Goal: Task Accomplishment & Management: Use online tool/utility

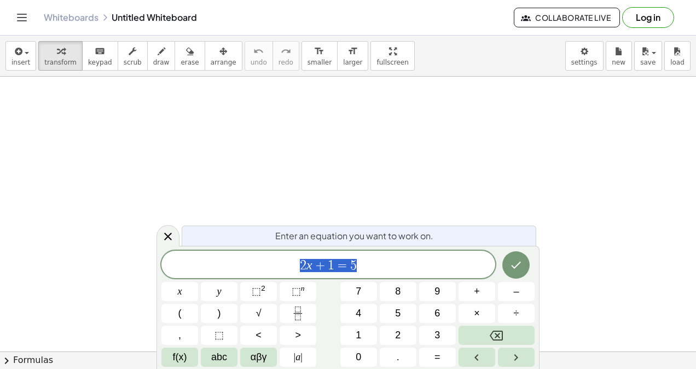
click at [648, 20] on button "Log in" at bounding box center [648, 17] width 52 height 21
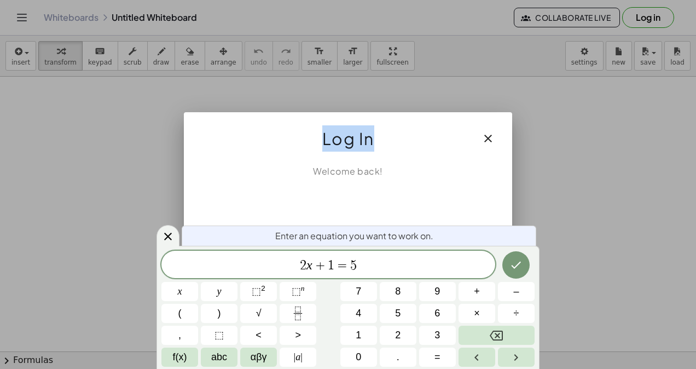
drag, startPoint x: 436, startPoint y: 151, endPoint x: 427, endPoint y: 100, distance: 52.2
click at [427, 100] on div "Log In Welcome back! Don't have an account? Sign Up for one." at bounding box center [348, 184] width 696 height 369
click at [172, 235] on icon at bounding box center [167, 236] width 13 height 13
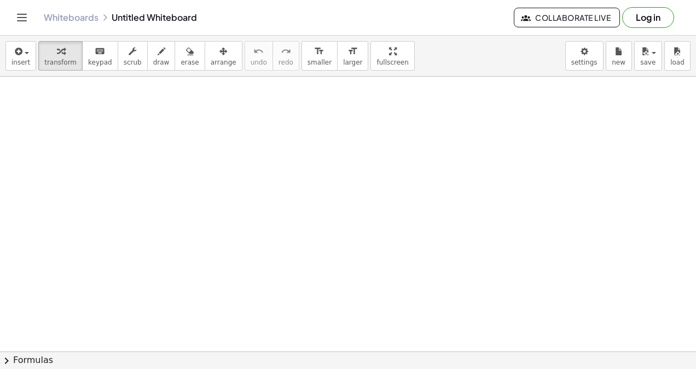
click at [644, 16] on button "Log in" at bounding box center [648, 17] width 52 height 21
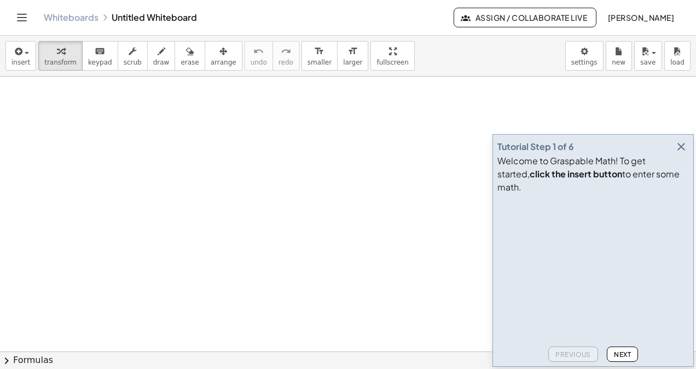
click at [679, 153] on icon "button" at bounding box center [681, 146] width 13 height 13
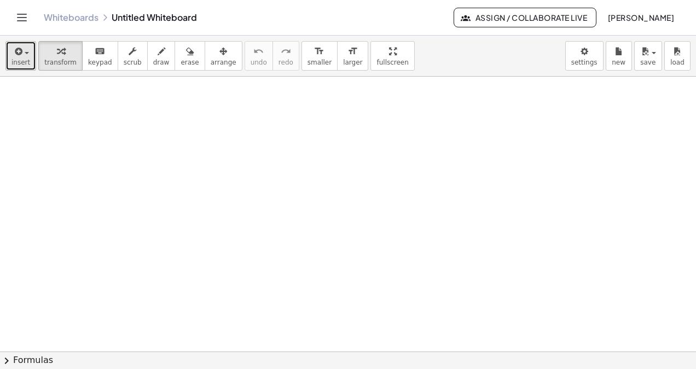
click at [26, 56] on div "button" at bounding box center [20, 50] width 19 height 13
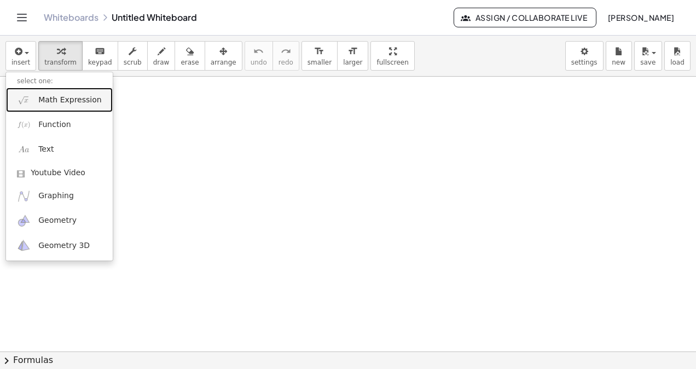
click at [49, 100] on span "Math Expression" at bounding box center [69, 100] width 63 height 11
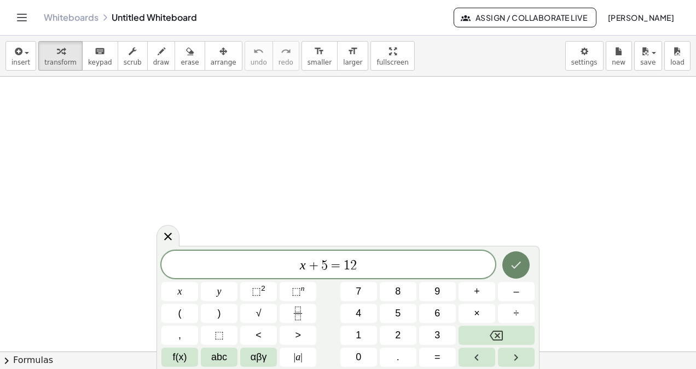
click at [525, 264] on button "Done" at bounding box center [515, 264] width 27 height 27
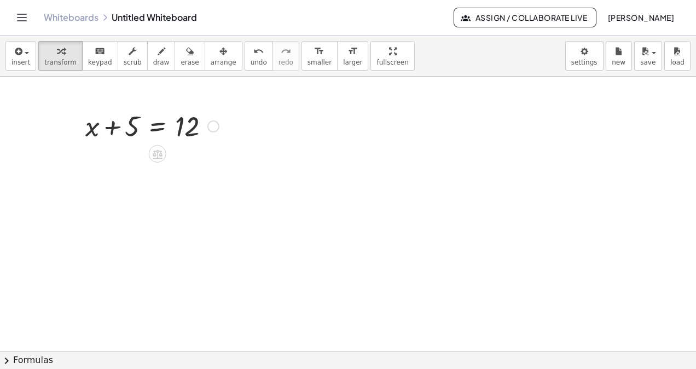
click at [159, 128] on div at bounding box center [152, 125] width 144 height 37
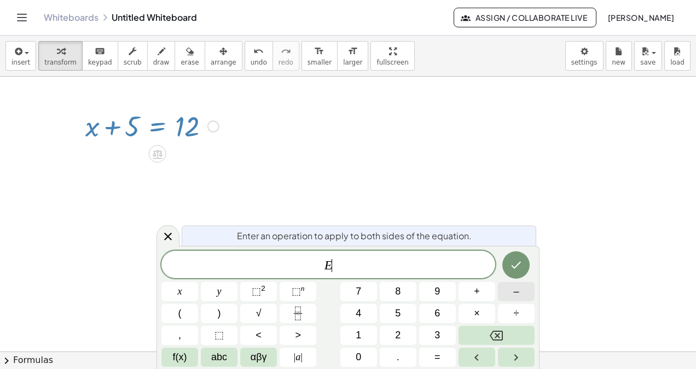
click at [503, 295] on button "–" at bounding box center [516, 291] width 37 height 19
click at [516, 265] on icon "Done" at bounding box center [515, 264] width 13 height 13
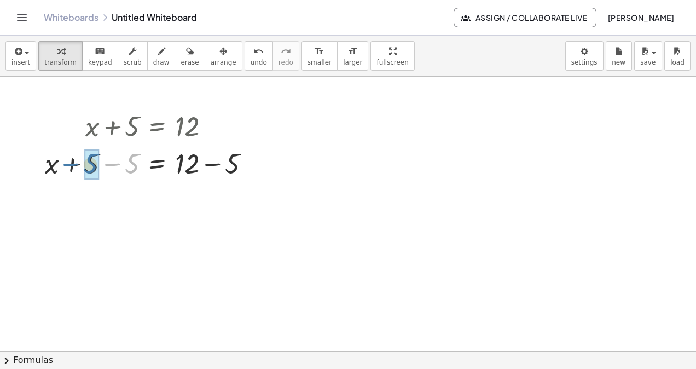
drag, startPoint x: 113, startPoint y: 165, endPoint x: 72, endPoint y: 165, distance: 41.6
click at [72, 165] on div at bounding box center [151, 162] width 225 height 37
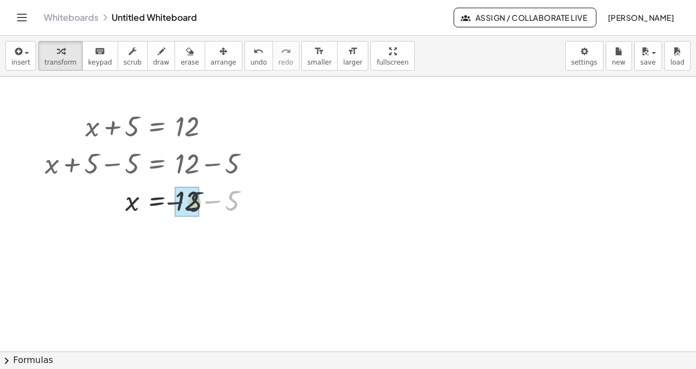
drag, startPoint x: 214, startPoint y: 200, endPoint x: 180, endPoint y: 201, distance: 33.9
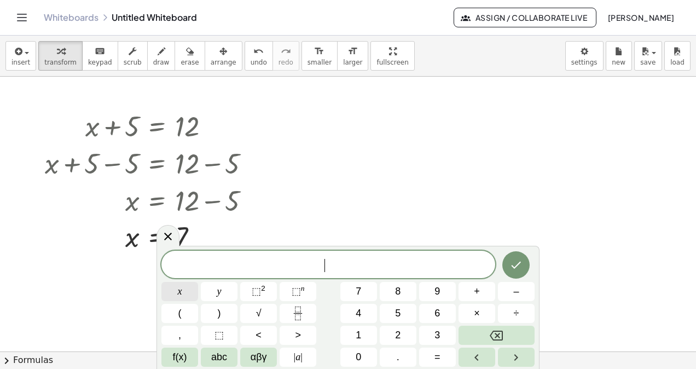
click at [180, 292] on span "x" at bounding box center [180, 291] width 4 height 15
click at [473, 288] on button "+" at bounding box center [476, 291] width 37 height 19
click at [397, 290] on span "8" at bounding box center [397, 291] width 5 height 15
click at [439, 358] on span "=" at bounding box center [437, 357] width 6 height 15
click at [360, 334] on span "1" at bounding box center [358, 335] width 5 height 15
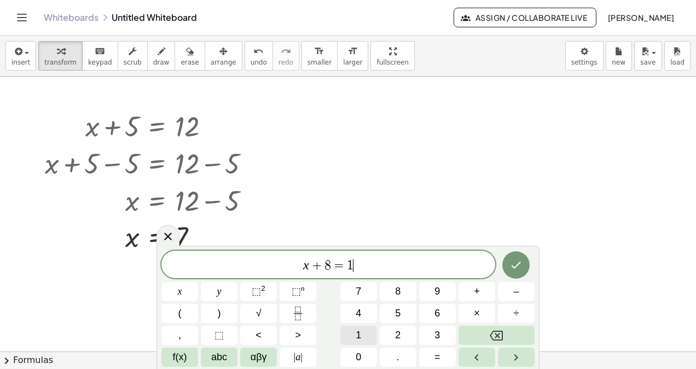
click at [361, 334] on span "1" at bounding box center [358, 335] width 5 height 15
click at [518, 267] on icon "Done" at bounding box center [515, 264] width 13 height 13
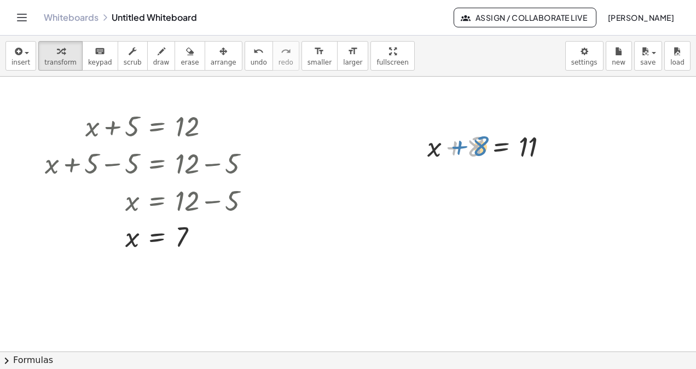
click at [483, 147] on div at bounding box center [492, 145] width 141 height 37
drag, startPoint x: 415, startPoint y: 120, endPoint x: 620, endPoint y: 173, distance: 211.4
drag, startPoint x: 500, startPoint y: 171, endPoint x: 484, endPoint y: 175, distance: 16.5
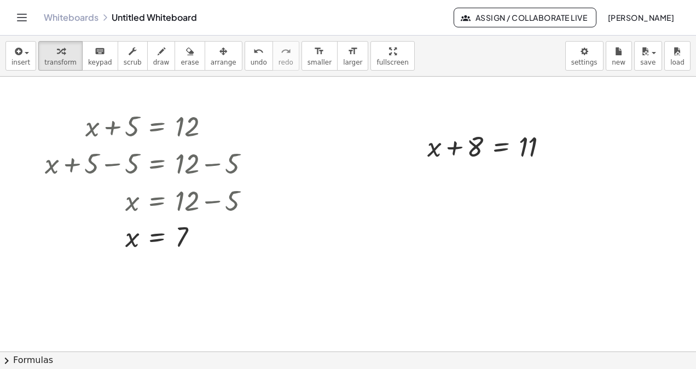
drag, startPoint x: 484, startPoint y: 175, endPoint x: 479, endPoint y: 205, distance: 30.0
click at [129, 51] on icon "button" at bounding box center [133, 51] width 8 height 13
click at [473, 159] on div "▼" at bounding box center [475, 163] width 7 height 10
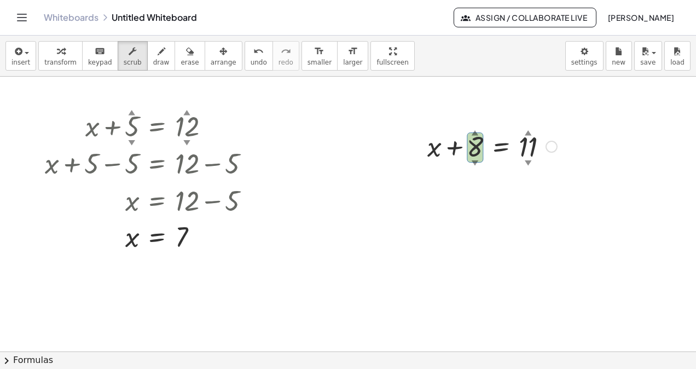
click at [473, 159] on div "▼" at bounding box center [475, 163] width 7 height 10
click at [473, 125] on div "+ x + 8 ▲ ▼ = 11 ▲ ▼" at bounding box center [488, 145] width 154 height 43
click at [477, 131] on div "▲" at bounding box center [475, 132] width 7 height 10
click at [527, 131] on div "▲" at bounding box center [528, 132] width 7 height 10
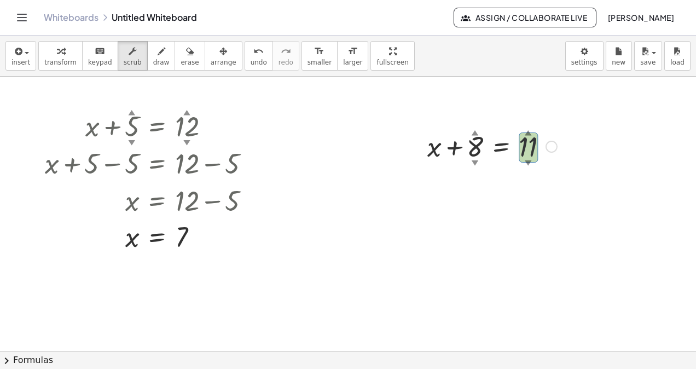
click at [527, 131] on div "▲" at bounding box center [528, 132] width 7 height 10
click at [528, 152] on div at bounding box center [492, 145] width 141 height 37
click at [473, 160] on div "▼" at bounding box center [475, 163] width 7 height 10
click at [474, 161] on div "▼" at bounding box center [475, 163] width 7 height 10
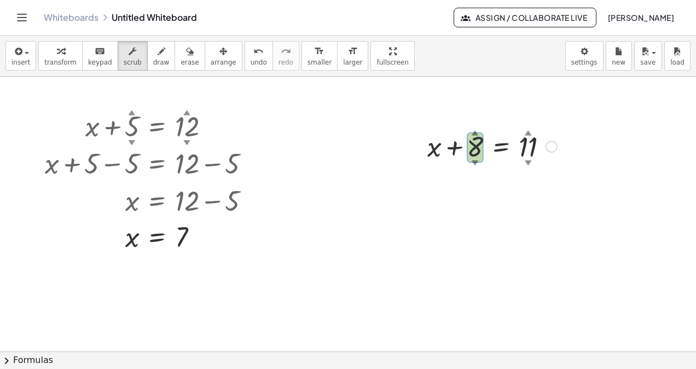
click at [474, 161] on div "▼" at bounding box center [475, 163] width 7 height 10
click at [472, 149] on div at bounding box center [492, 145] width 141 height 37
click at [473, 149] on div at bounding box center [492, 145] width 141 height 37
click at [456, 146] on div at bounding box center [492, 145] width 141 height 37
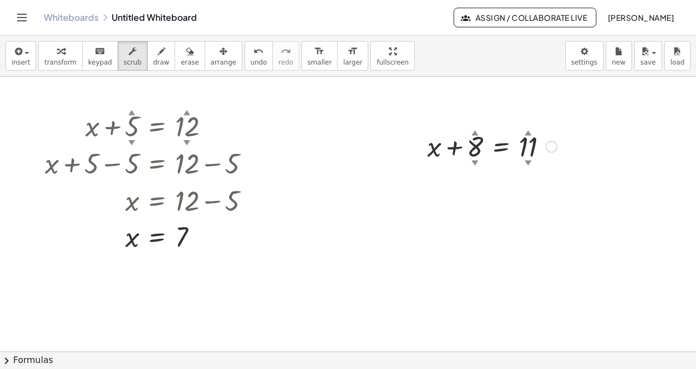
click at [475, 131] on div "▲" at bounding box center [475, 132] width 7 height 10
click at [129, 59] on span "scrub" at bounding box center [133, 63] width 18 height 8
click at [251, 121] on div at bounding box center [151, 125] width 225 height 37
click at [266, 130] on div "+ x + 5 ▲ ▼ = 12 ▲ ▼ + x + 5 − 5 = + 12 − 5 + x + 0 = + 12 − 5 x = + 12 − 5 x =…" at bounding box center [147, 180] width 239 height 153
click at [132, 141] on div "▼" at bounding box center [132, 142] width 7 height 10
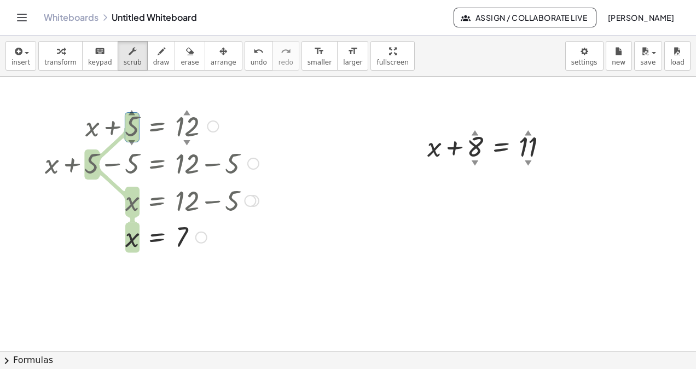
click at [189, 111] on div "▲" at bounding box center [186, 112] width 7 height 10
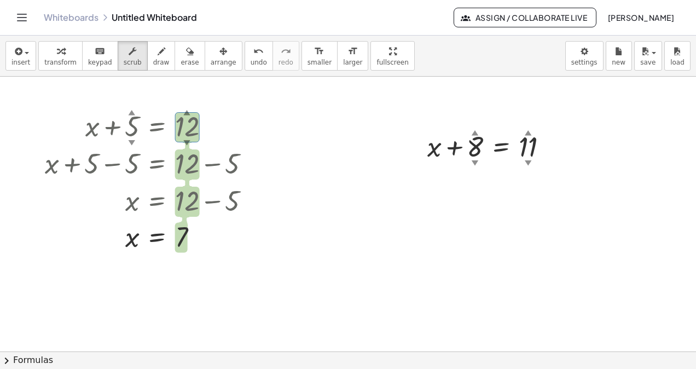
click at [555, 147] on div at bounding box center [551, 147] width 12 height 12
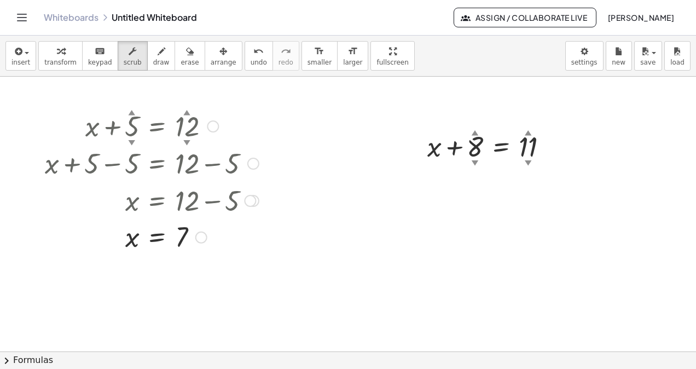
click at [213, 126] on div at bounding box center [213, 126] width 12 height 12
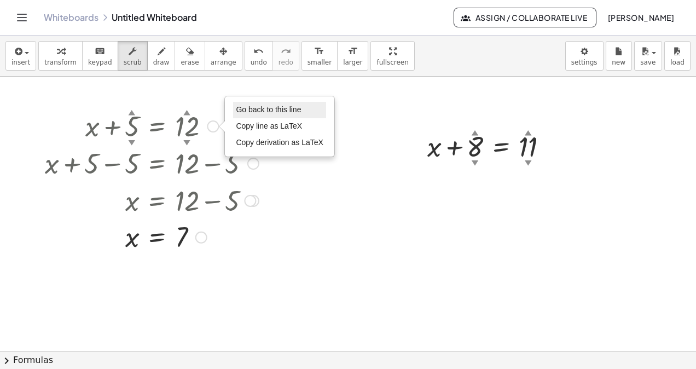
click at [257, 111] on span "Go back to this line" at bounding box center [268, 109] width 65 height 9
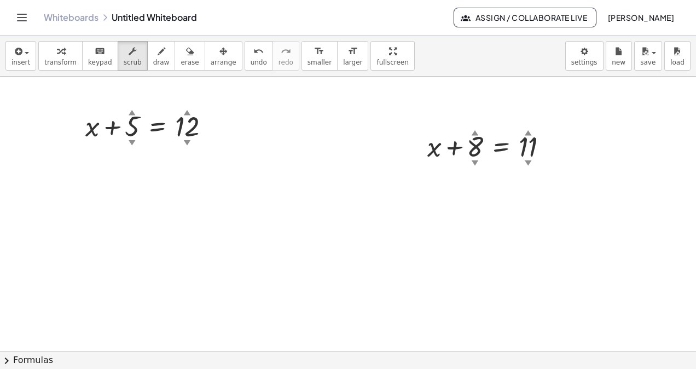
click at [125, 71] on div "insert select one: Math Expression Function Text Youtube Video Graphing Geometr…" at bounding box center [348, 56] width 696 height 41
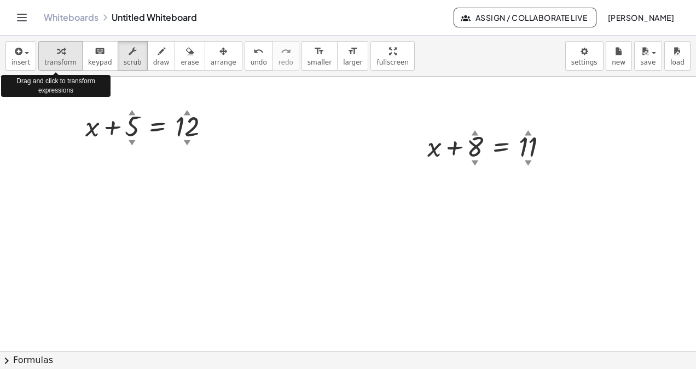
click at [54, 61] on span "transform" at bounding box center [60, 63] width 32 height 8
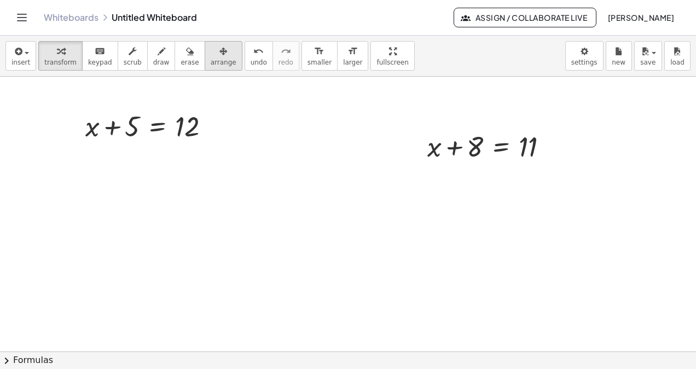
click at [211, 59] on span "arrange" at bounding box center [224, 63] width 26 height 8
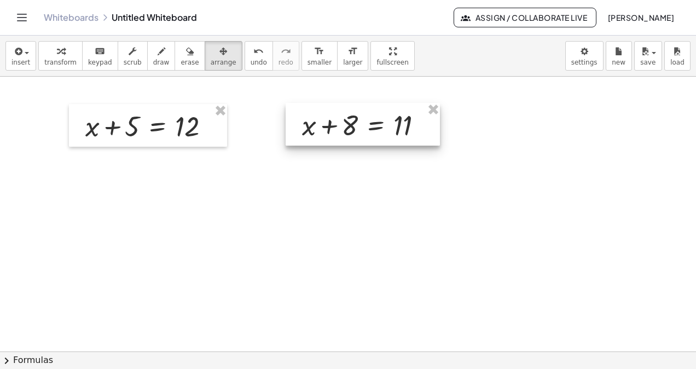
drag, startPoint x: 504, startPoint y: 140, endPoint x: 379, endPoint y: 119, distance: 127.1
click at [379, 119] on div at bounding box center [363, 124] width 154 height 43
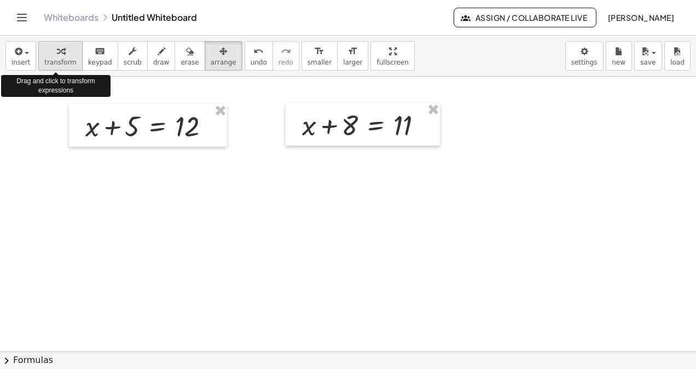
click at [48, 57] on button "transform" at bounding box center [60, 56] width 44 height 30
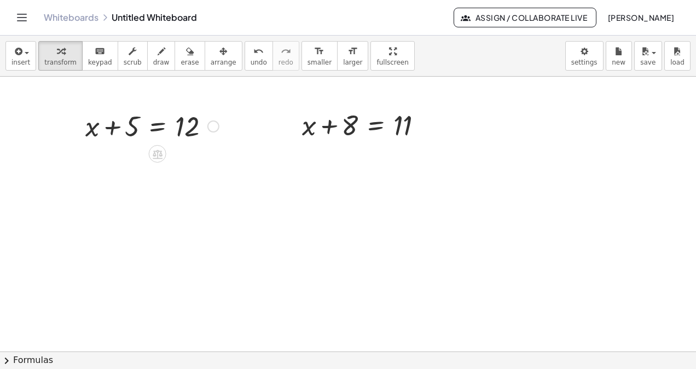
click at [159, 127] on div at bounding box center [152, 125] width 144 height 37
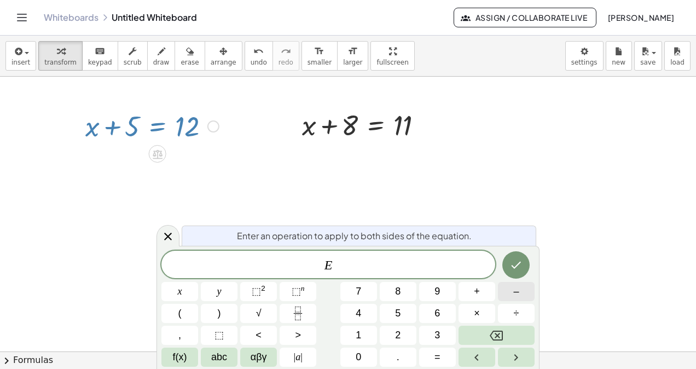
click at [513, 293] on button "–" at bounding box center [516, 291] width 37 height 19
click at [391, 311] on button "5" at bounding box center [398, 313] width 37 height 19
click at [526, 276] on div at bounding box center [516, 265] width 37 height 28
click at [514, 265] on icon "Done" at bounding box center [515, 264] width 13 height 13
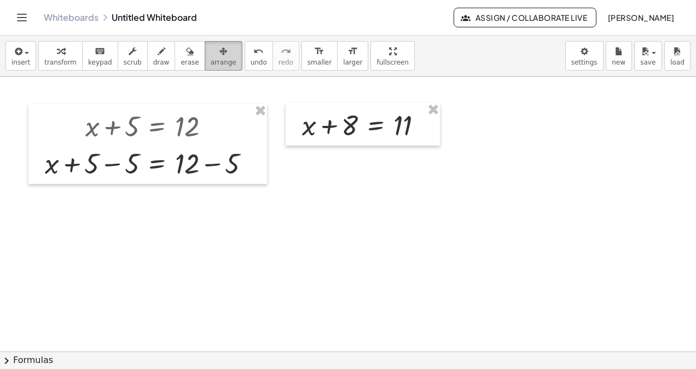
click at [210, 57] on button "arrange" at bounding box center [224, 56] width 38 height 30
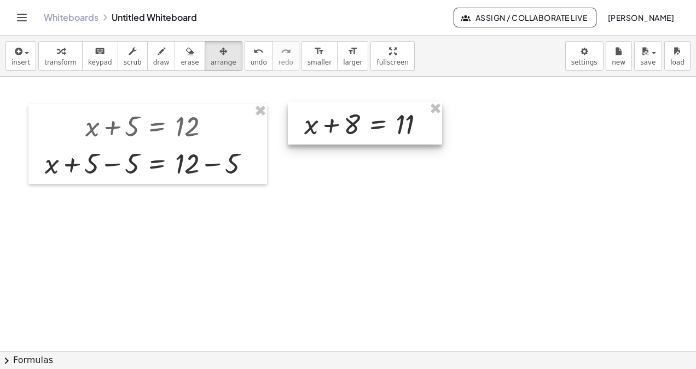
click at [362, 116] on div at bounding box center [365, 123] width 154 height 43
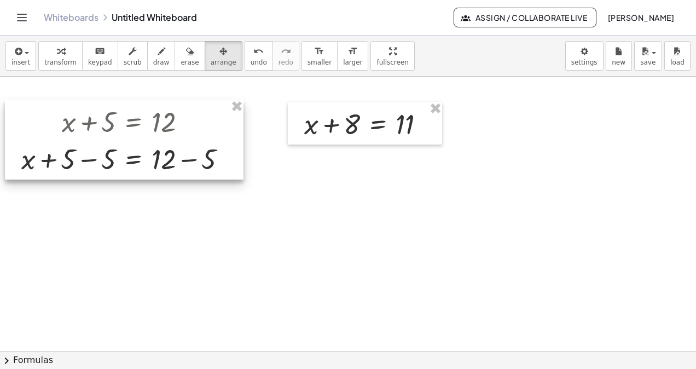
drag, startPoint x: 149, startPoint y: 118, endPoint x: 125, endPoint y: 113, distance: 23.9
click at [125, 113] on div at bounding box center [124, 140] width 239 height 80
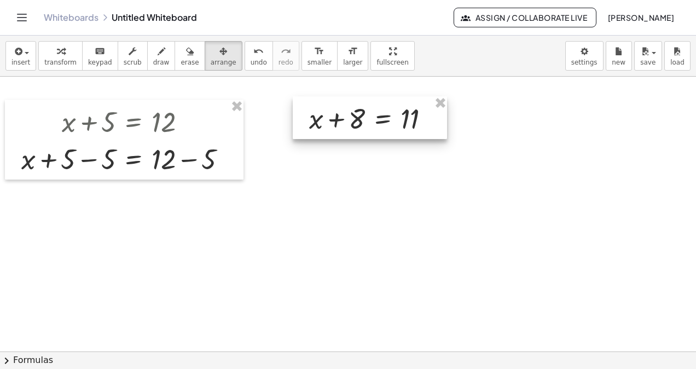
drag, startPoint x: 374, startPoint y: 113, endPoint x: 379, endPoint y: 107, distance: 8.1
click at [379, 107] on div at bounding box center [370, 117] width 154 height 43
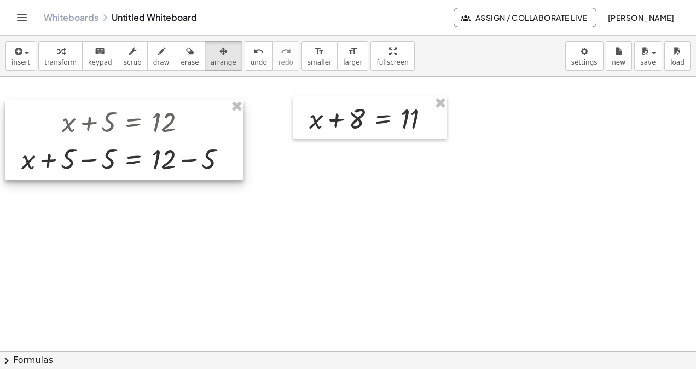
click at [98, 127] on div at bounding box center [124, 140] width 239 height 80
click at [160, 131] on div at bounding box center [124, 140] width 239 height 80
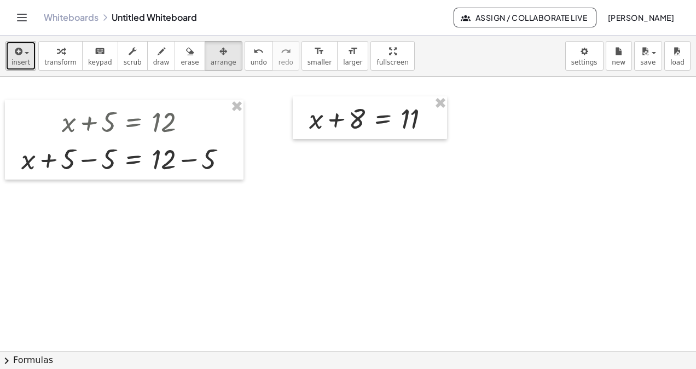
click at [18, 51] on icon "button" at bounding box center [18, 51] width 10 height 13
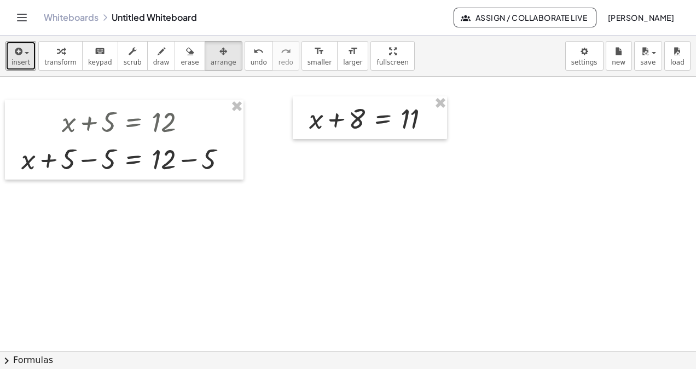
click at [57, 54] on icon "button" at bounding box center [61, 51] width 8 height 13
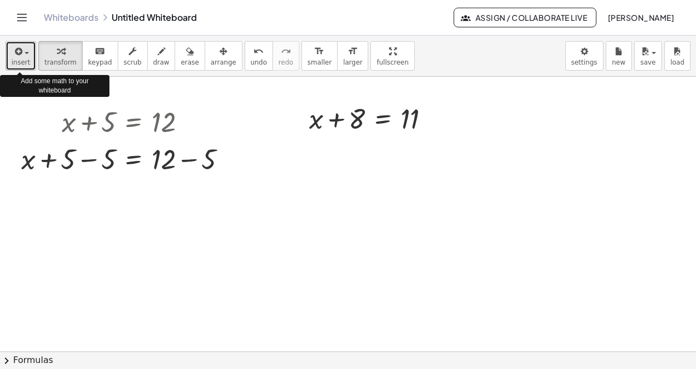
click at [20, 56] on icon "button" at bounding box center [18, 51] width 10 height 13
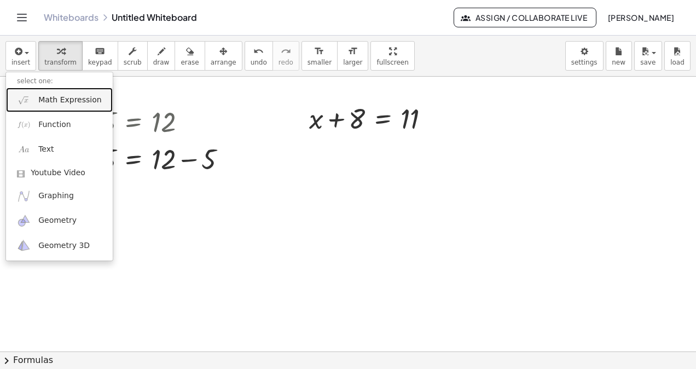
click at [62, 102] on span "Math Expression" at bounding box center [69, 100] width 63 height 11
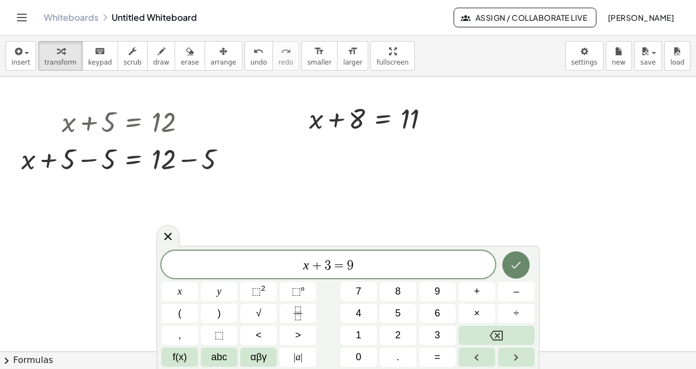
click at [524, 266] on button "Done" at bounding box center [515, 264] width 27 height 27
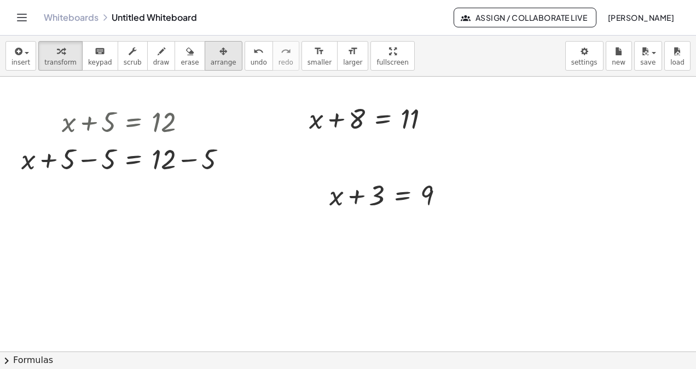
click at [211, 59] on span "arrange" at bounding box center [224, 63] width 26 height 8
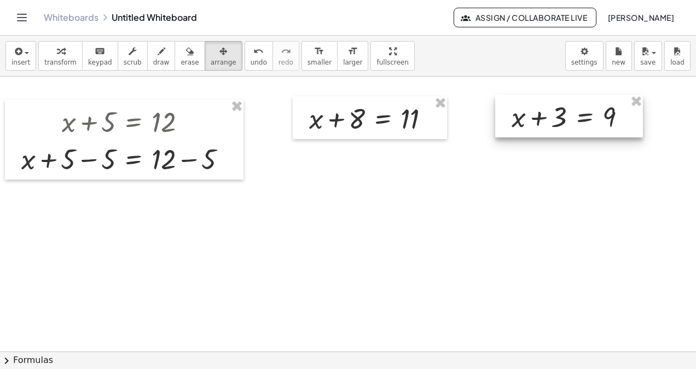
drag, startPoint x: 386, startPoint y: 201, endPoint x: 567, endPoint y: 121, distance: 197.9
click at [567, 121] on div at bounding box center [569, 116] width 148 height 43
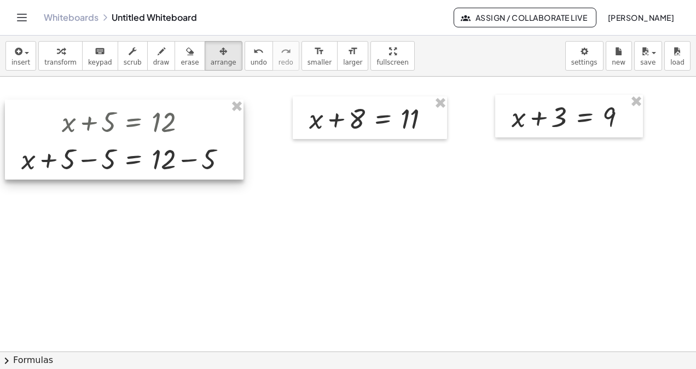
click at [133, 168] on div at bounding box center [124, 140] width 239 height 80
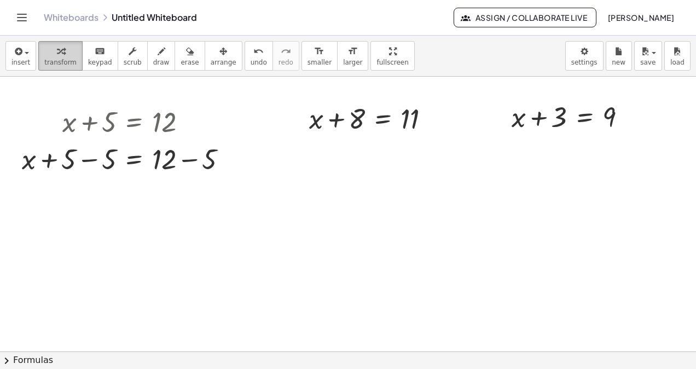
click at [49, 59] on span "transform" at bounding box center [60, 63] width 32 height 8
click at [230, 159] on div "Go back to this line Copy line as LaTeX Copy derivation as LaTeX" at bounding box center [230, 159] width 12 height 12
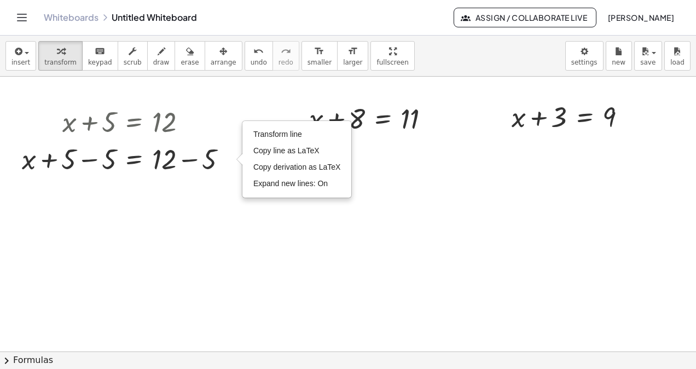
drag, startPoint x: 232, startPoint y: 161, endPoint x: 197, endPoint y: 218, distance: 66.8
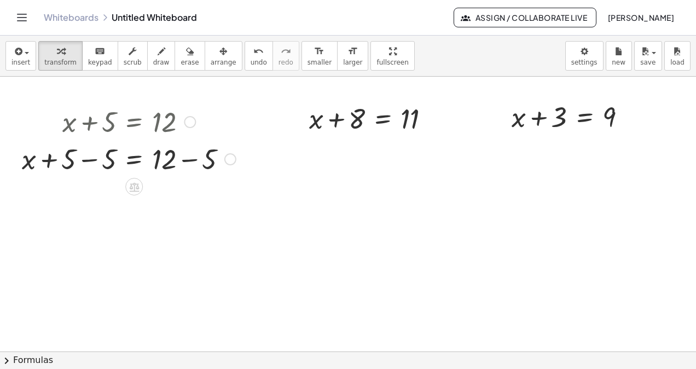
drag, startPoint x: 131, startPoint y: 189, endPoint x: 94, endPoint y: 212, distance: 44.2
click at [137, 187] on icon at bounding box center [134, 186] width 11 height 11
click at [177, 187] on icon at bounding box center [178, 187] width 10 height 10
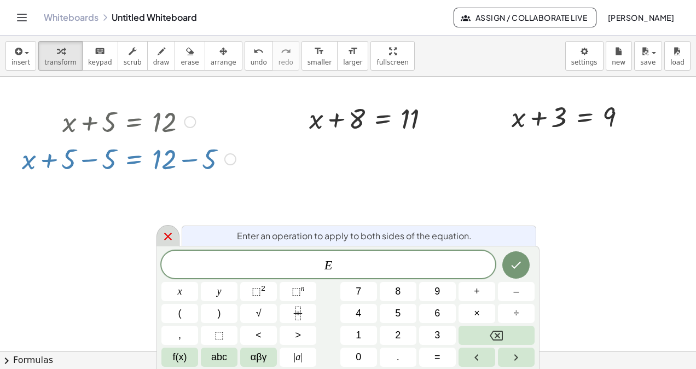
click at [168, 235] on icon at bounding box center [167, 236] width 13 height 13
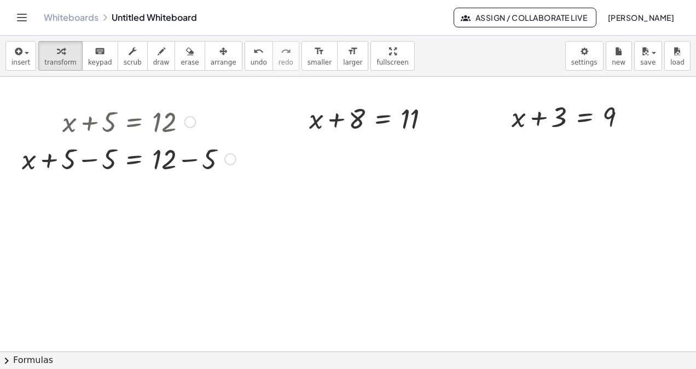
click at [137, 162] on div at bounding box center [128, 158] width 225 height 37
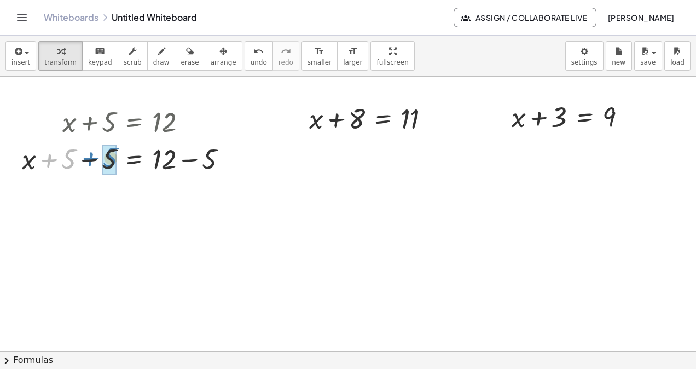
drag, startPoint x: 51, startPoint y: 161, endPoint x: 92, endPoint y: 159, distance: 41.6
click at [92, 159] on div at bounding box center [128, 158] width 225 height 37
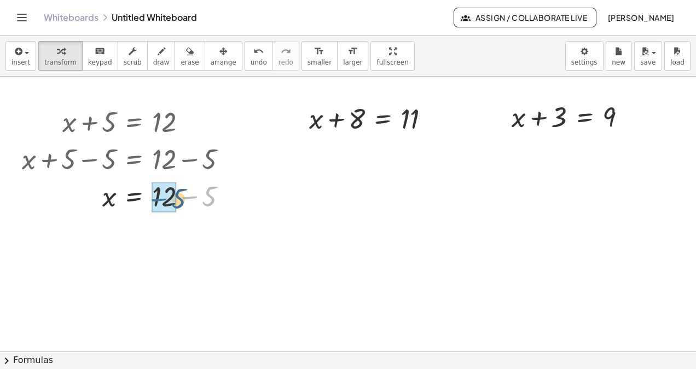
drag, startPoint x: 192, startPoint y: 196, endPoint x: 161, endPoint y: 199, distance: 30.7
click at [229, 198] on div at bounding box center [227, 196] width 12 height 12
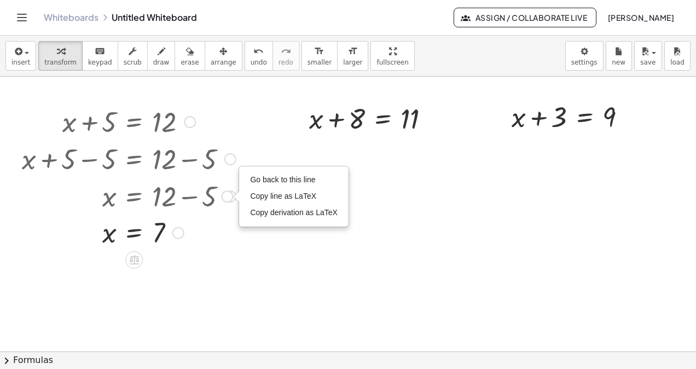
click at [193, 124] on div at bounding box center [190, 122] width 12 height 12
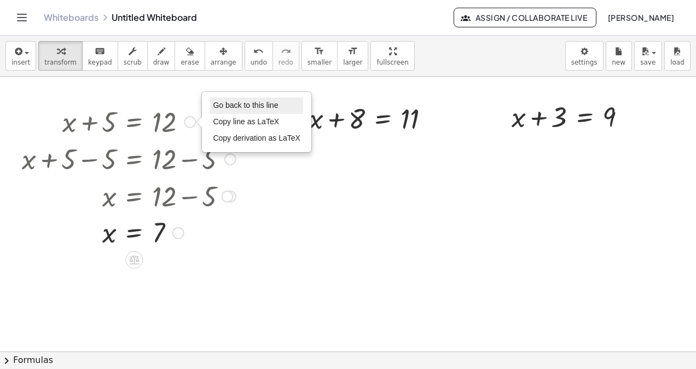
click at [242, 106] on span "Go back to this line" at bounding box center [245, 105] width 65 height 9
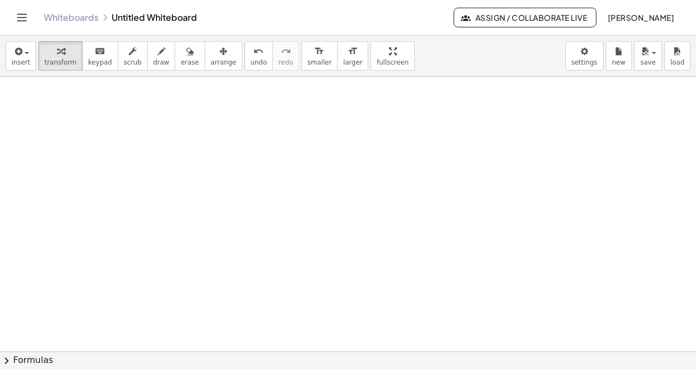
scroll to position [178, 0]
click at [21, 60] on span "insert" at bounding box center [20, 63] width 19 height 8
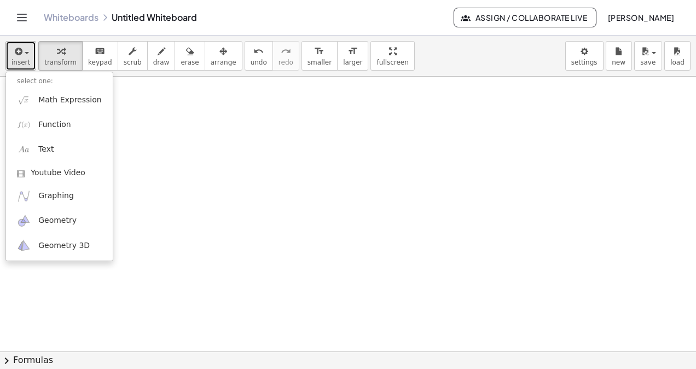
click at [18, 54] on icon "button" at bounding box center [18, 51] width 10 height 13
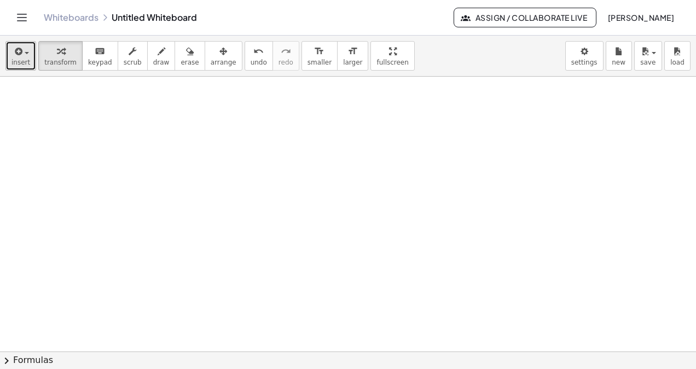
click at [14, 57] on icon "button" at bounding box center [18, 51] width 10 height 13
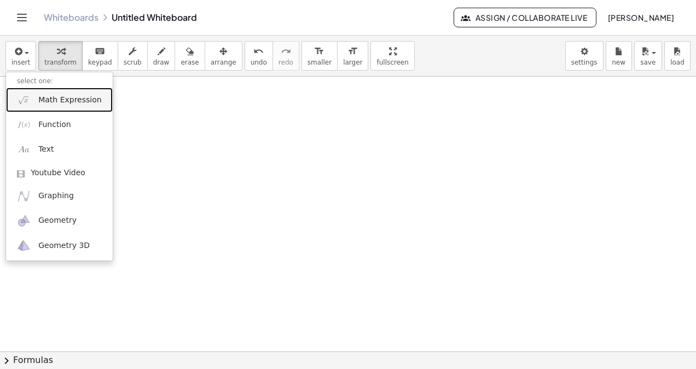
click at [50, 100] on span "Math Expression" at bounding box center [69, 100] width 63 height 11
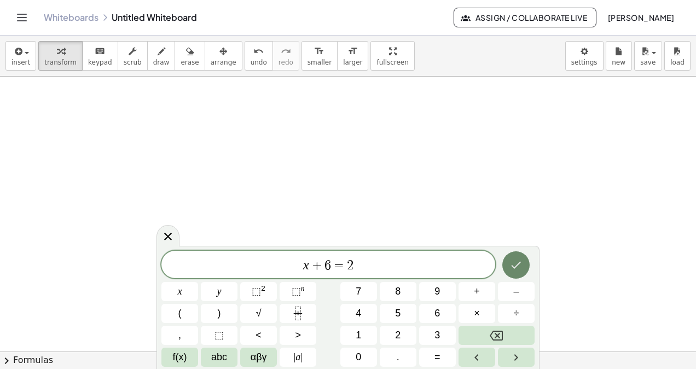
click at [521, 260] on icon "Done" at bounding box center [515, 264] width 13 height 13
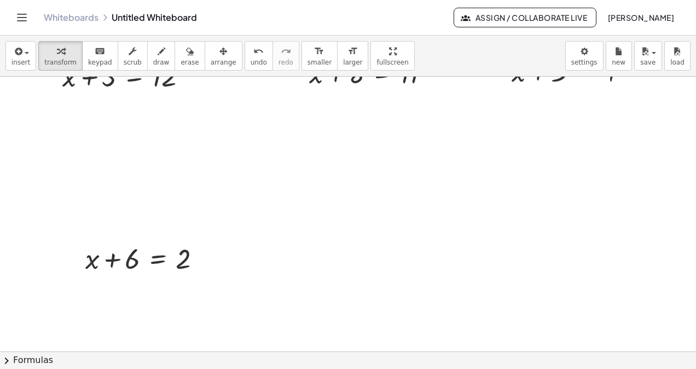
scroll to position [5, 0]
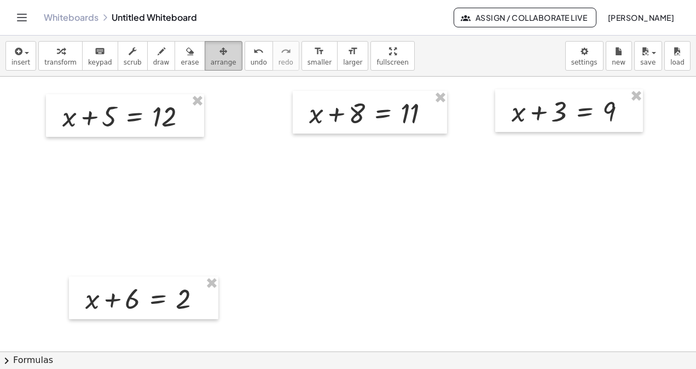
click at [211, 55] on div "button" at bounding box center [224, 50] width 26 height 13
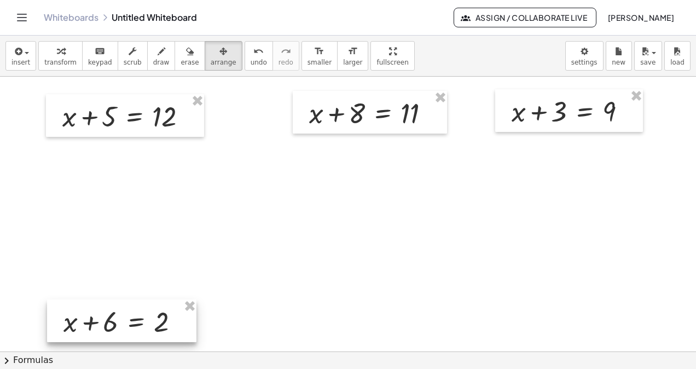
drag, startPoint x: 122, startPoint y: 303, endPoint x: 115, endPoint y: 327, distance: 25.5
click at [115, 327] on div at bounding box center [121, 320] width 149 height 43
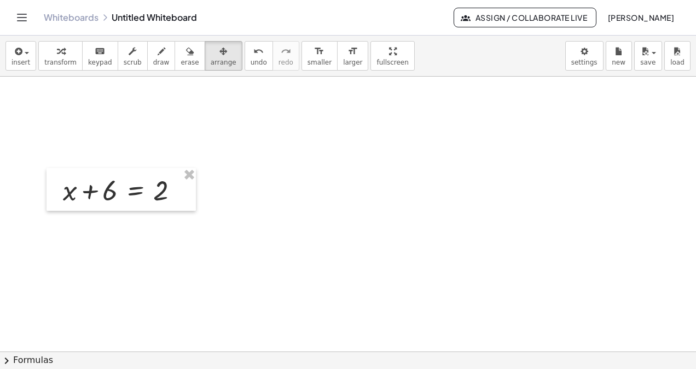
scroll to position [0, 0]
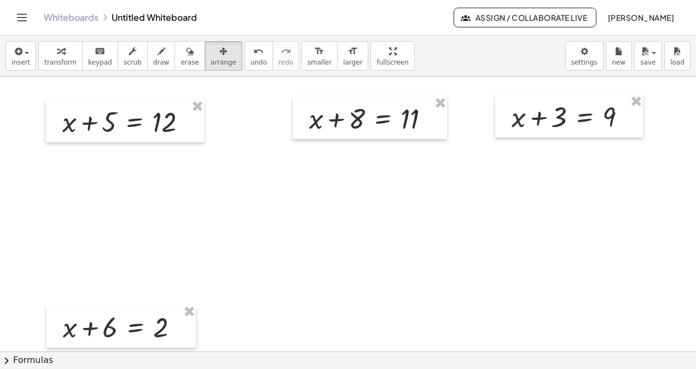
drag, startPoint x: 348, startPoint y: 131, endPoint x: 352, endPoint y: 283, distance: 152.2
drag, startPoint x: 352, startPoint y: 283, endPoint x: 317, endPoint y: 189, distance: 100.1
click at [317, 189] on div at bounding box center [348, 351] width 696 height 549
click at [23, 59] on span "insert" at bounding box center [20, 63] width 19 height 8
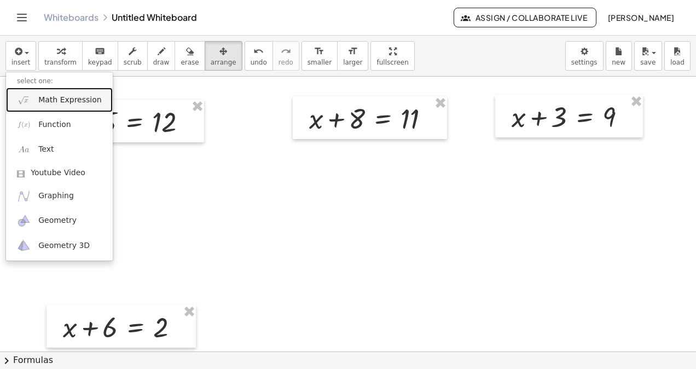
click at [56, 101] on span "Math Expression" at bounding box center [69, 100] width 63 height 11
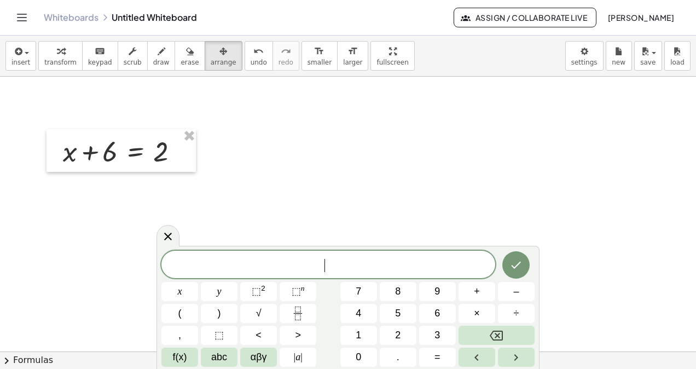
scroll to position [165, 0]
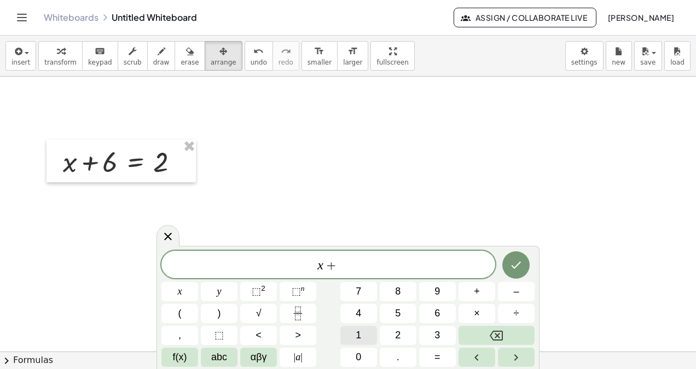
click at [358, 333] on span "1" at bounding box center [358, 335] width 5 height 15
click at [361, 358] on span "0" at bounding box center [358, 357] width 5 height 15
click at [437, 356] on span "=" at bounding box center [437, 357] width 6 height 15
click at [519, 267] on icon "Done" at bounding box center [515, 264] width 13 height 13
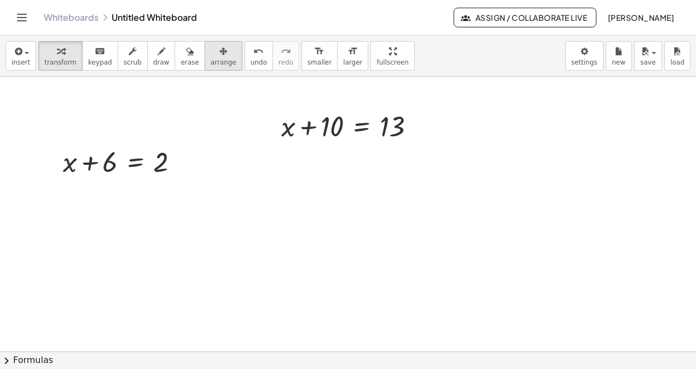
click at [211, 59] on span "arrange" at bounding box center [224, 63] width 26 height 8
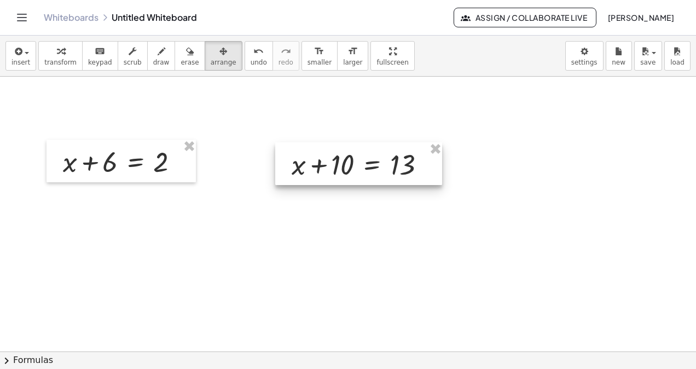
drag, startPoint x: 359, startPoint y: 172, endPoint x: 371, endPoint y: 170, distance: 12.1
click at [371, 170] on div at bounding box center [358, 163] width 167 height 43
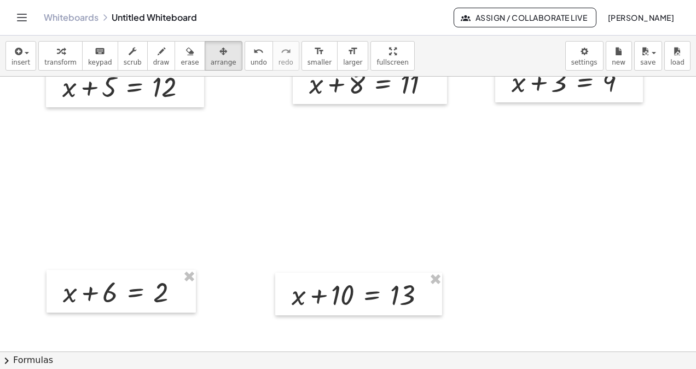
scroll to position [20, 0]
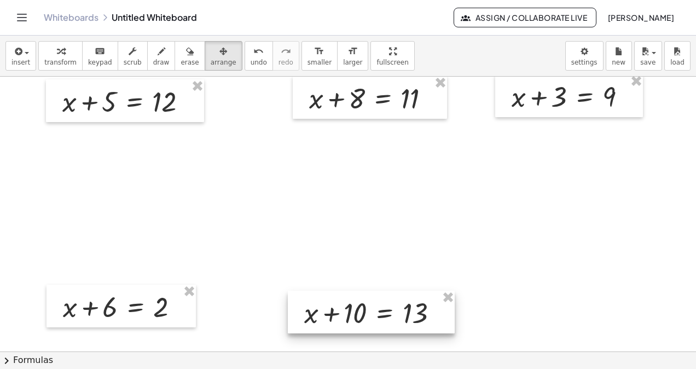
drag, startPoint x: 368, startPoint y: 316, endPoint x: 381, endPoint y: 318, distance: 12.9
click at [381, 318] on div at bounding box center [371, 312] width 167 height 43
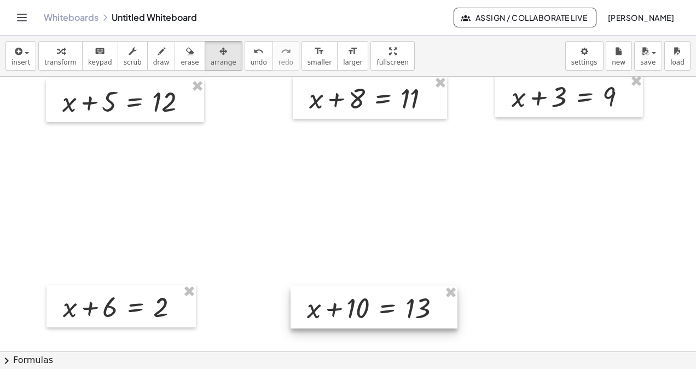
drag, startPoint x: 378, startPoint y: 323, endPoint x: 380, endPoint y: 318, distance: 5.6
click at [380, 318] on div at bounding box center [374, 307] width 167 height 43
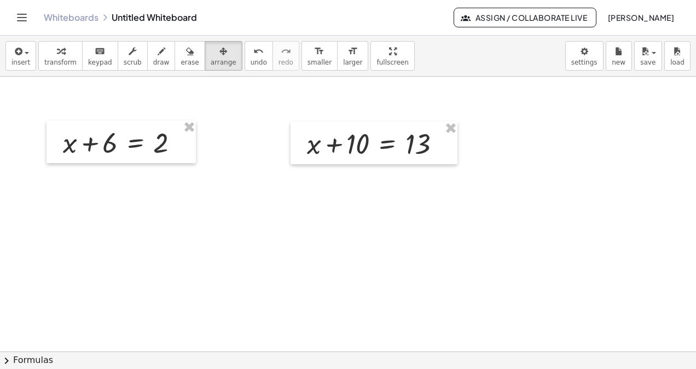
scroll to position [182, 0]
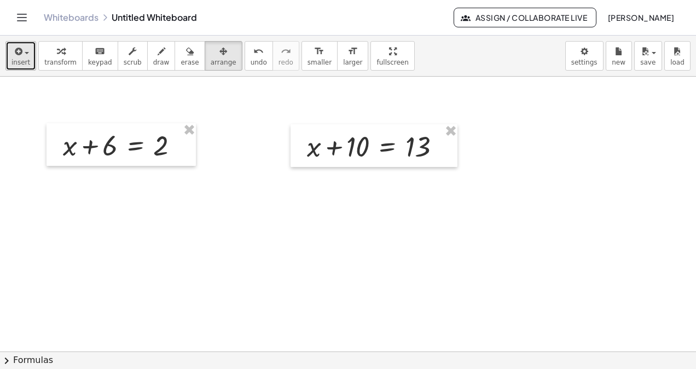
click at [21, 53] on div "button" at bounding box center [20, 50] width 19 height 13
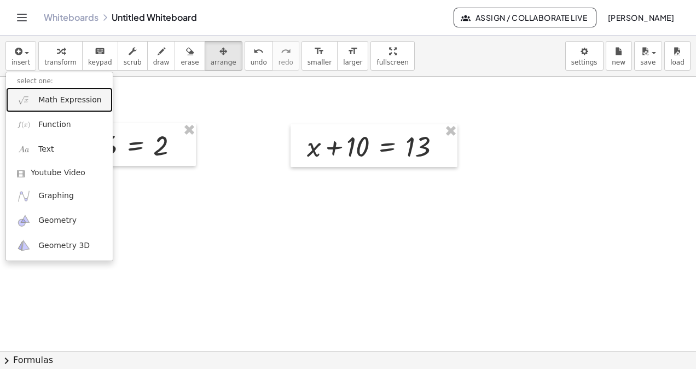
click at [52, 100] on span "Math Expression" at bounding box center [69, 100] width 63 height 11
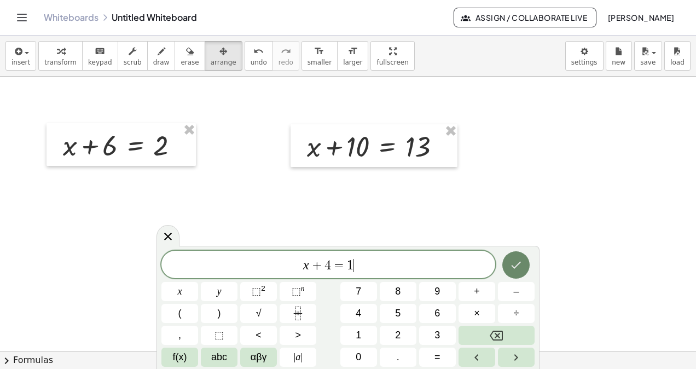
click at [516, 266] on icon "Done" at bounding box center [517, 265] width 10 height 7
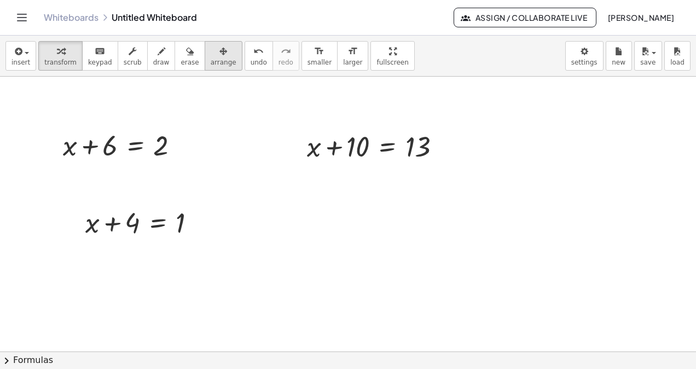
drag, startPoint x: 203, startPoint y: 59, endPoint x: 198, endPoint y: 62, distance: 5.9
click at [211, 59] on span "arrange" at bounding box center [224, 63] width 26 height 8
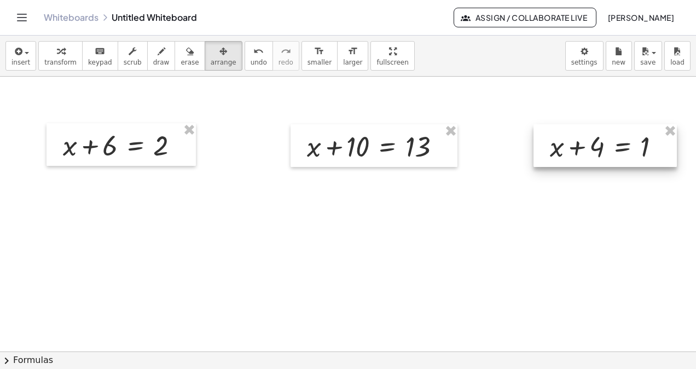
drag, startPoint x: 114, startPoint y: 241, endPoint x: 579, endPoint y: 165, distance: 471.2
click at [579, 165] on div at bounding box center [604, 145] width 143 height 43
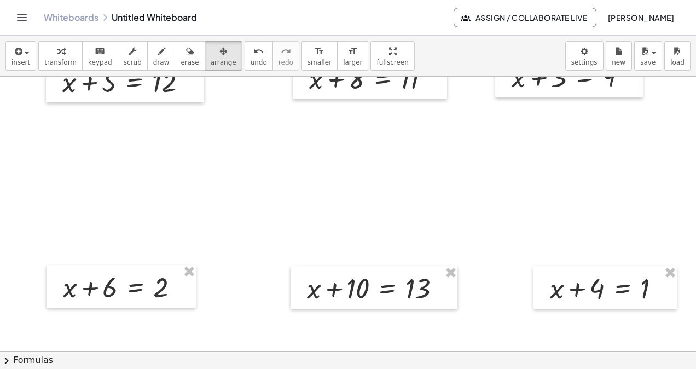
scroll to position [7, 0]
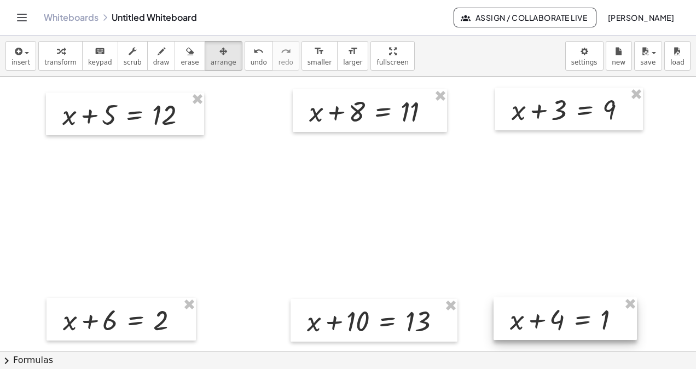
drag, startPoint x: 605, startPoint y: 324, endPoint x: 565, endPoint y: 323, distance: 40.0
click at [565, 323] on div at bounding box center [565, 318] width 143 height 43
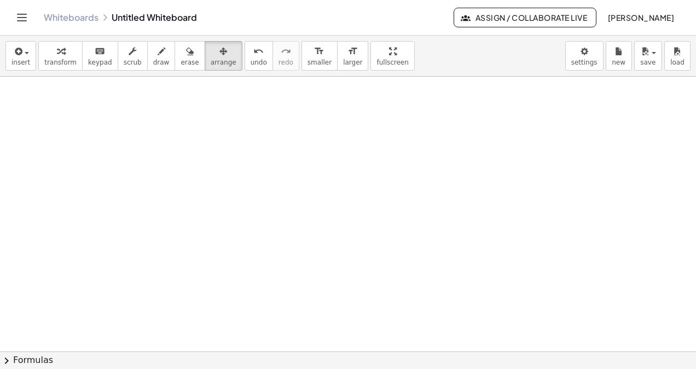
scroll to position [369, 0]
click at [654, 59] on span "save" at bounding box center [647, 63] width 15 height 8
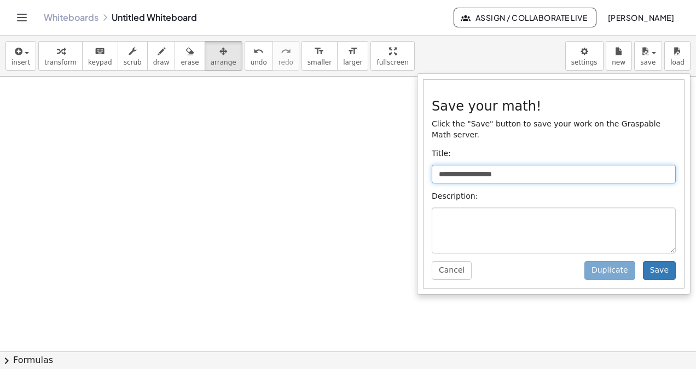
click at [513, 165] on input "**********" at bounding box center [554, 174] width 244 height 19
drag, startPoint x: 513, startPoint y: 162, endPoint x: 384, endPoint y: 131, distance: 132.2
click at [409, 170] on div "**********" at bounding box center [348, 202] width 696 height 333
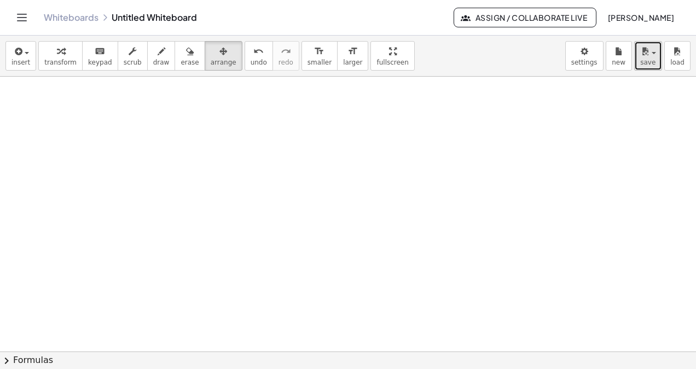
click at [648, 61] on span "save" at bounding box center [647, 63] width 15 height 8
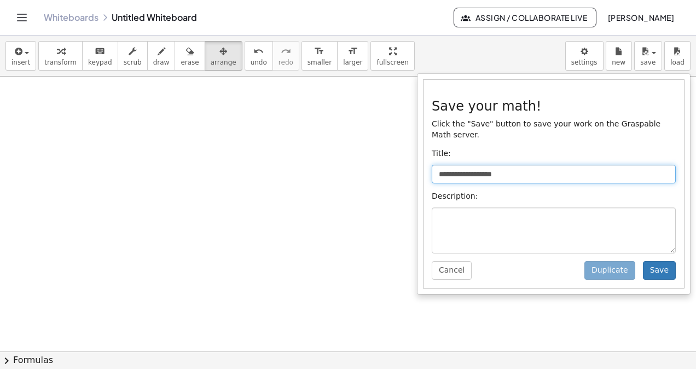
click at [504, 166] on input "**********" at bounding box center [554, 174] width 244 height 19
drag, startPoint x: 516, startPoint y: 161, endPoint x: 409, endPoint y: 157, distance: 106.8
click at [409, 157] on div "**********" at bounding box center [348, 202] width 696 height 333
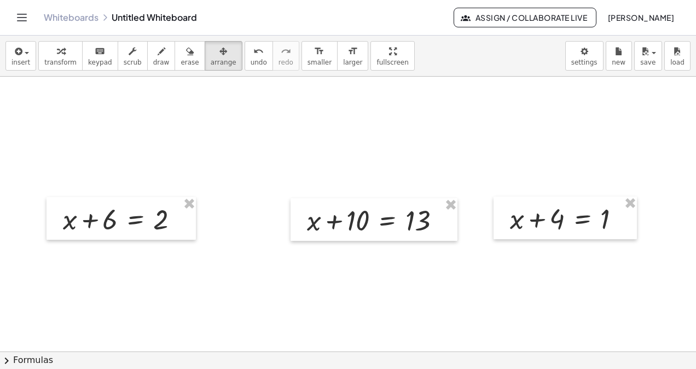
scroll to position [90, 0]
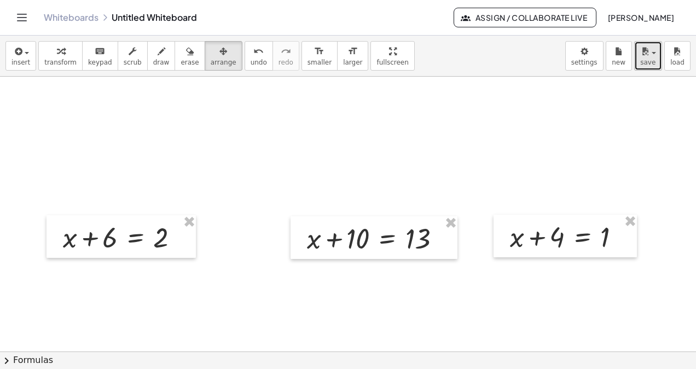
click at [646, 49] on icon "button" at bounding box center [645, 51] width 10 height 13
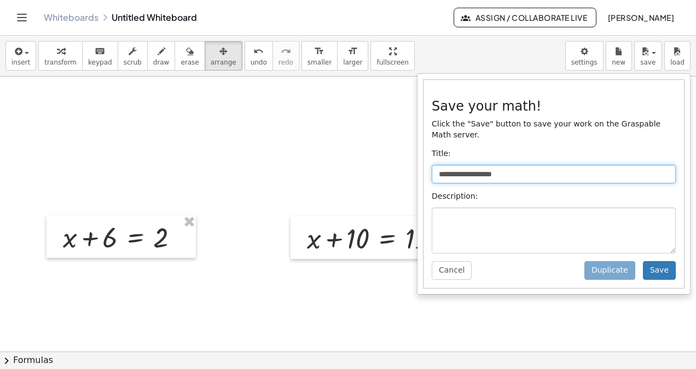
click at [544, 165] on input "**********" at bounding box center [554, 174] width 244 height 19
drag, startPoint x: 502, startPoint y: 162, endPoint x: 379, endPoint y: 161, distance: 122.6
click at [379, 161] on div "**********" at bounding box center [348, 202] width 696 height 333
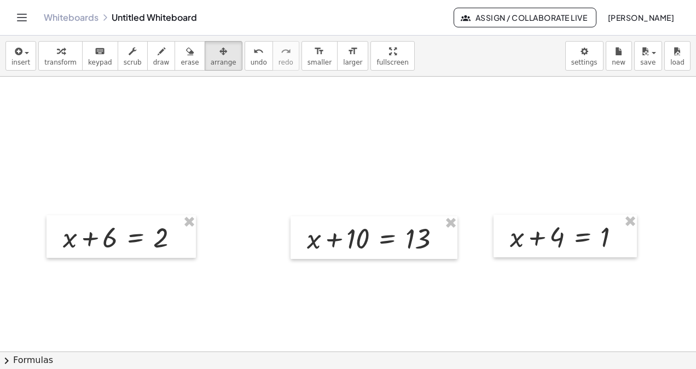
click at [213, 161] on div at bounding box center [348, 261] width 696 height 549
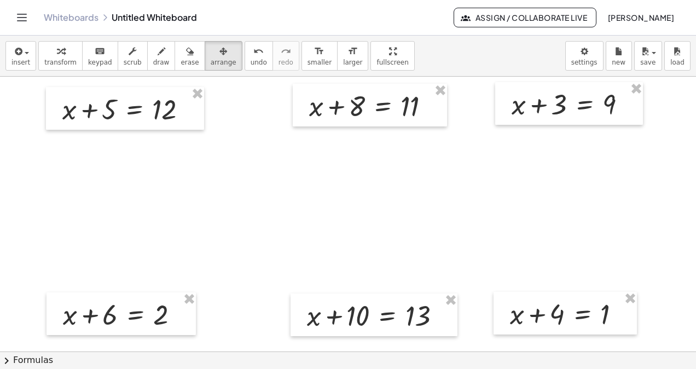
scroll to position [0, 0]
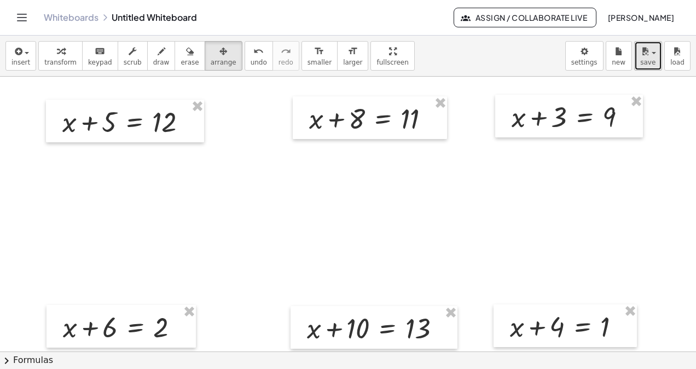
click at [647, 56] on icon "button" at bounding box center [645, 51] width 10 height 13
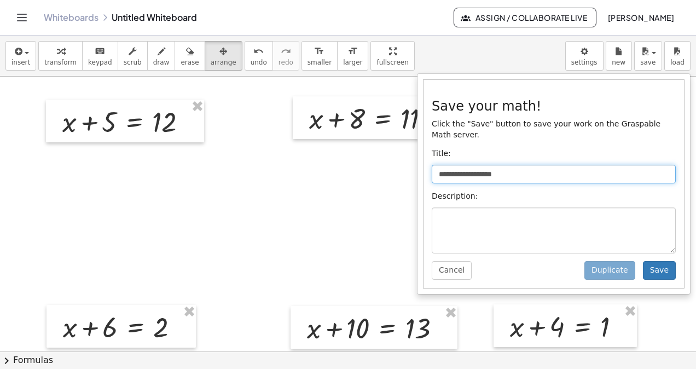
click at [433, 165] on input "**********" at bounding box center [554, 174] width 244 height 19
click at [444, 165] on input "**********" at bounding box center [554, 174] width 244 height 19
click at [445, 165] on input "**********" at bounding box center [554, 174] width 244 height 19
drag, startPoint x: 508, startPoint y: 163, endPoint x: 379, endPoint y: 163, distance: 128.6
click at [379, 163] on div "**********" at bounding box center [348, 202] width 696 height 333
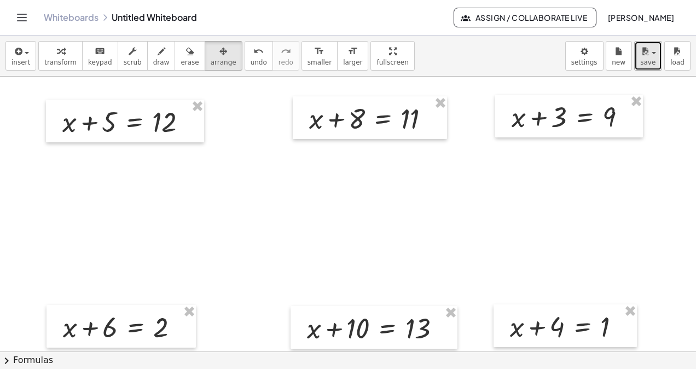
click at [656, 56] on button "save" at bounding box center [648, 56] width 28 height 30
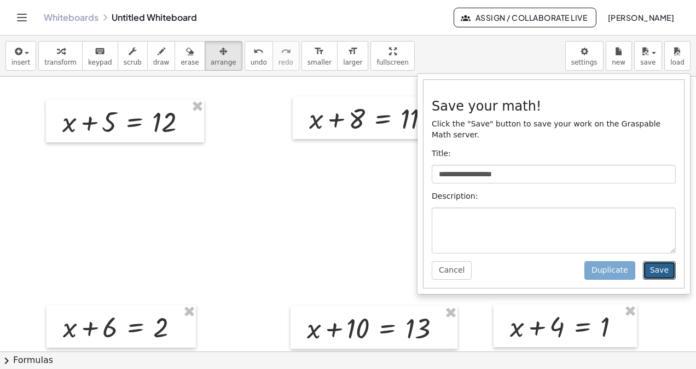
click at [661, 261] on button "Save" at bounding box center [659, 270] width 33 height 19
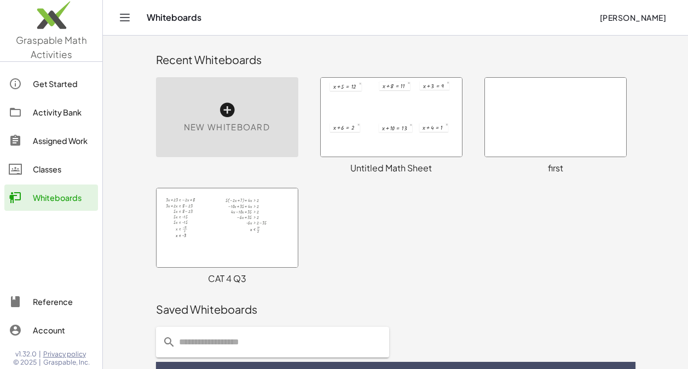
click at [368, 172] on div "Untitled Math Sheet" at bounding box center [391, 167] width 142 height 13
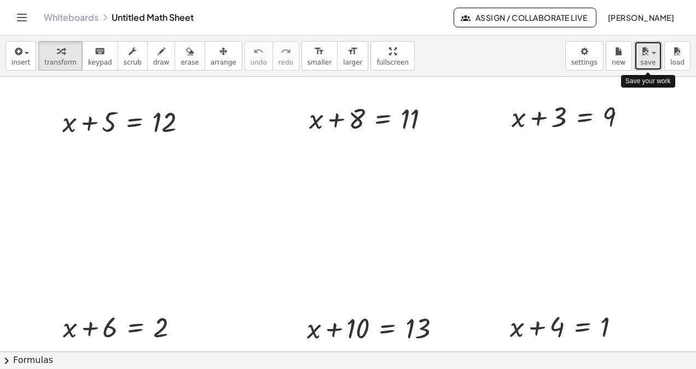
click at [655, 55] on div "button" at bounding box center [648, 50] width 16 height 13
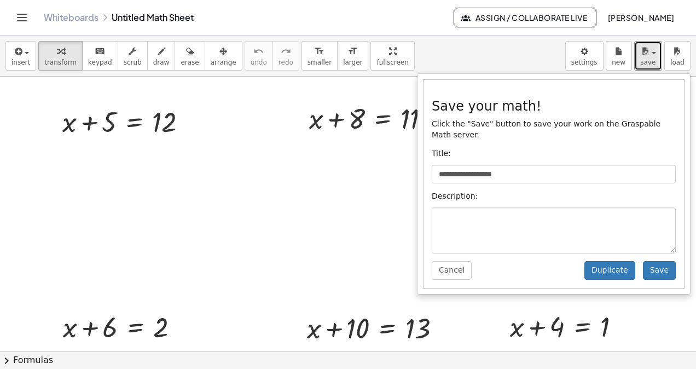
click at [318, 207] on div at bounding box center [348, 351] width 696 height 549
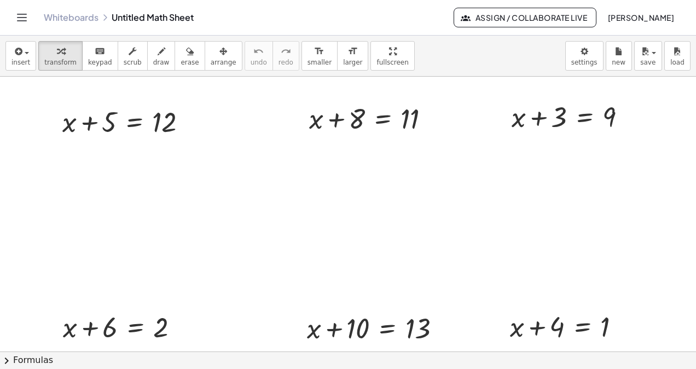
click at [21, 18] on icon "Toggle navigation" at bounding box center [22, 17] width 9 height 7
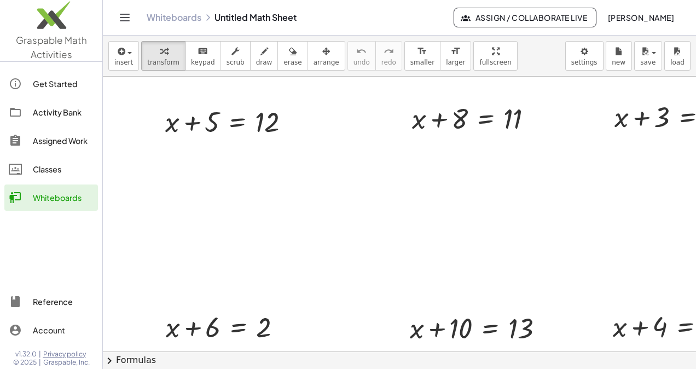
click at [277, 217] on div at bounding box center [399, 351] width 593 height 549
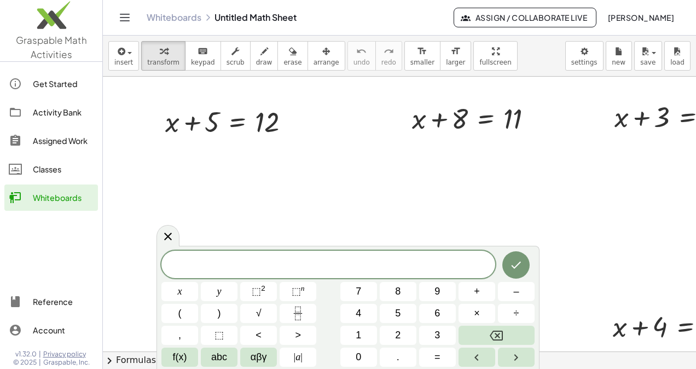
click at [124, 16] on icon "Toggle navigation" at bounding box center [124, 17] width 13 height 13
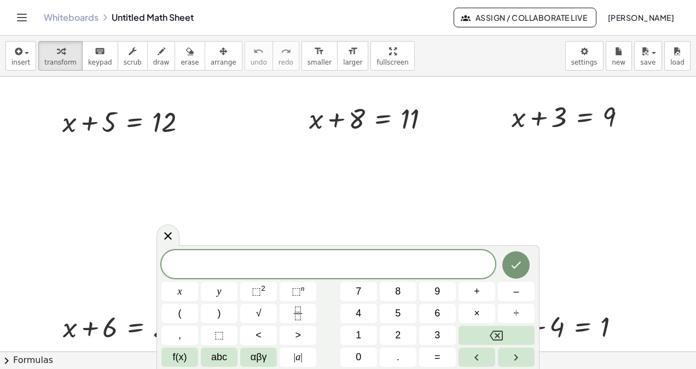
click at [169, 239] on icon at bounding box center [167, 235] width 13 height 13
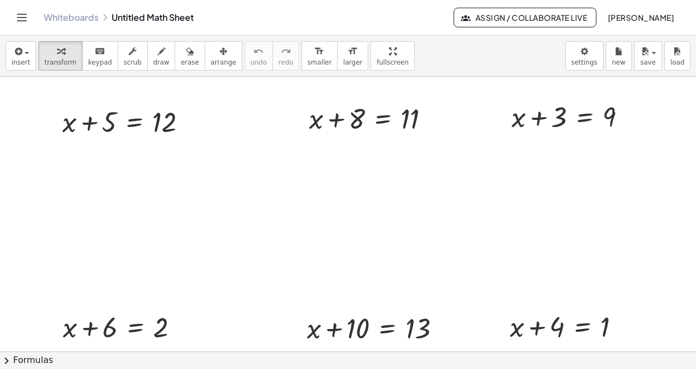
click at [141, 16] on div "Whiteboards Untitled Math Sheet" at bounding box center [249, 17] width 410 height 11
click at [88, 16] on link "Whiteboards" at bounding box center [71, 17] width 55 height 11
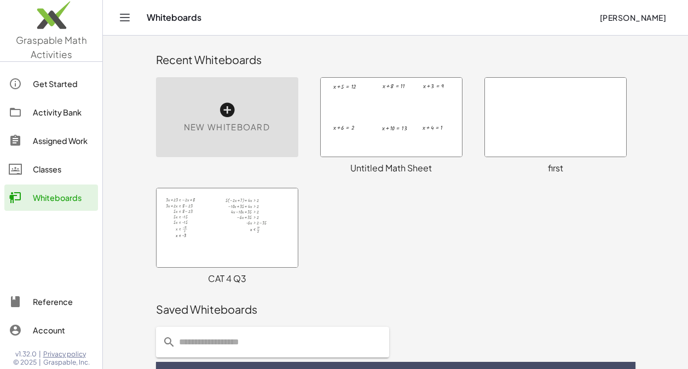
drag, startPoint x: 384, startPoint y: 138, endPoint x: 407, endPoint y: 57, distance: 83.8
click at [407, 57] on div "Recent Whiteboards" at bounding box center [395, 59] width 479 height 15
click at [383, 142] on div at bounding box center [391, 117] width 141 height 79
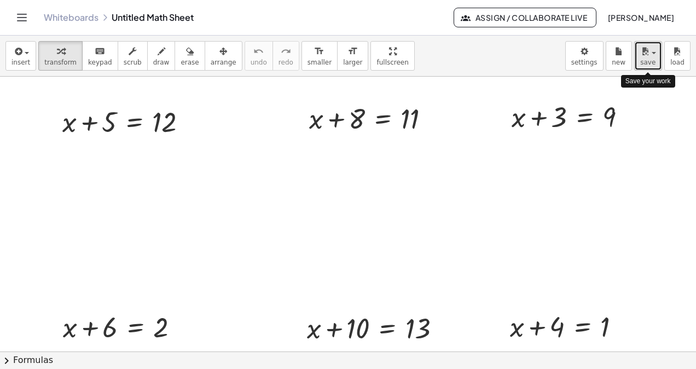
click at [655, 52] on span "button" at bounding box center [654, 53] width 4 height 2
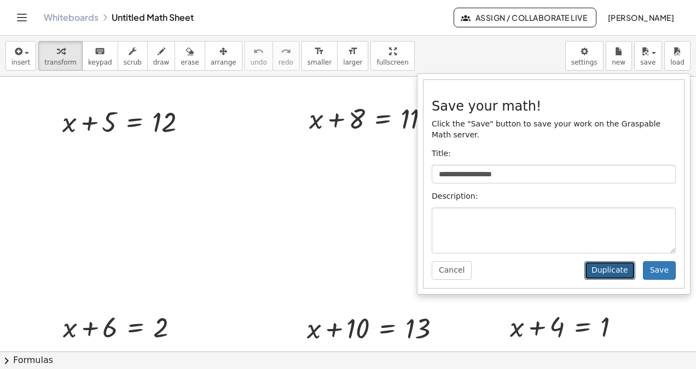
click at [611, 261] on button "Duplicate" at bounding box center [609, 270] width 51 height 19
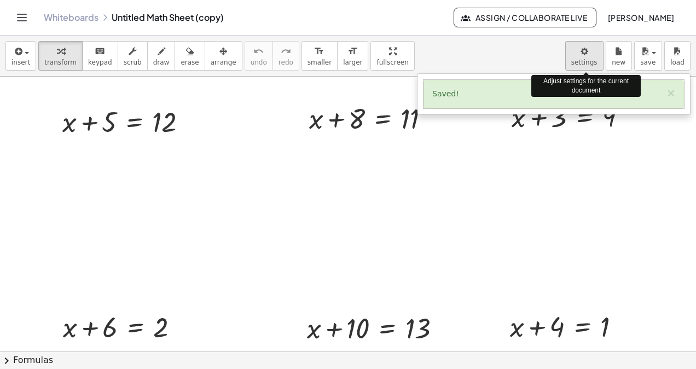
click at [590, 60] on body "Graspable Math Activities Get Started Activity Bank Assigned Work Classes White…" at bounding box center [348, 184] width 696 height 369
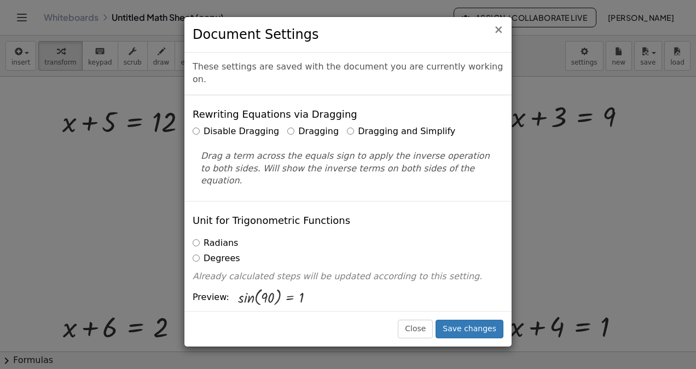
click at [503, 30] on span "×" at bounding box center [499, 29] width 10 height 13
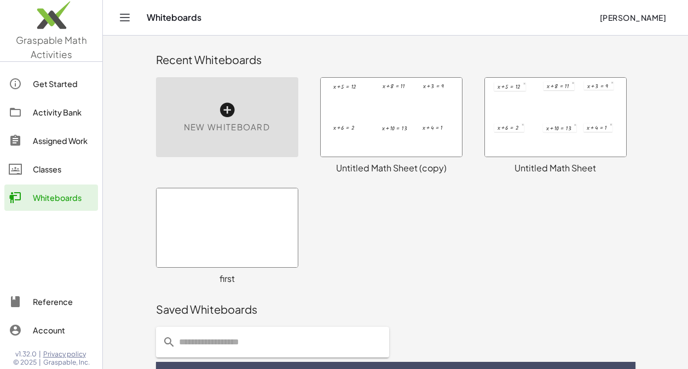
click at [404, 143] on div at bounding box center [391, 117] width 141 height 79
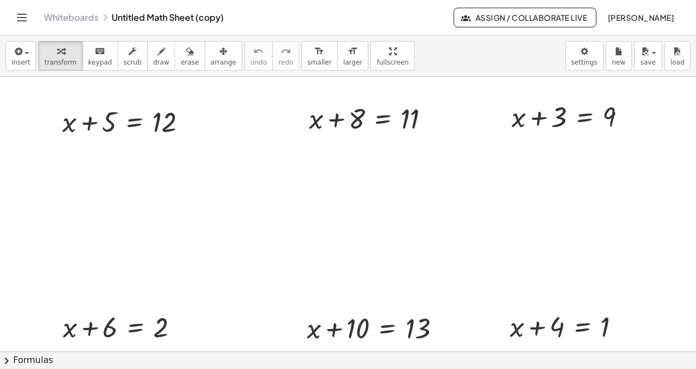
click at [19, 18] on icon "Toggle navigation" at bounding box center [22, 17] width 9 height 7
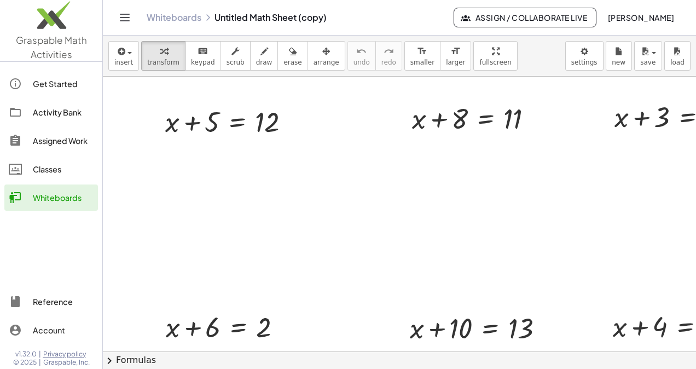
click at [124, 20] on icon "Toggle navigation" at bounding box center [124, 17] width 13 height 13
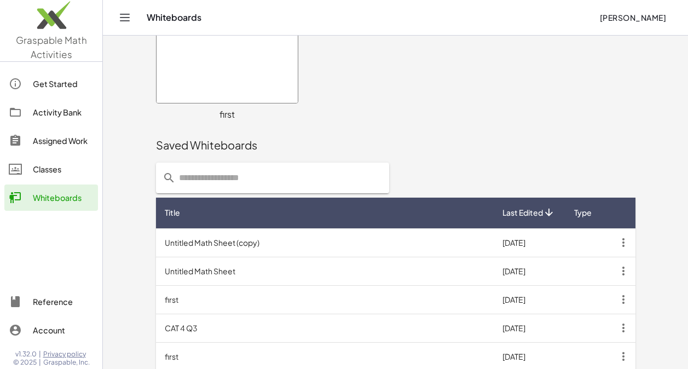
scroll to position [207, 0]
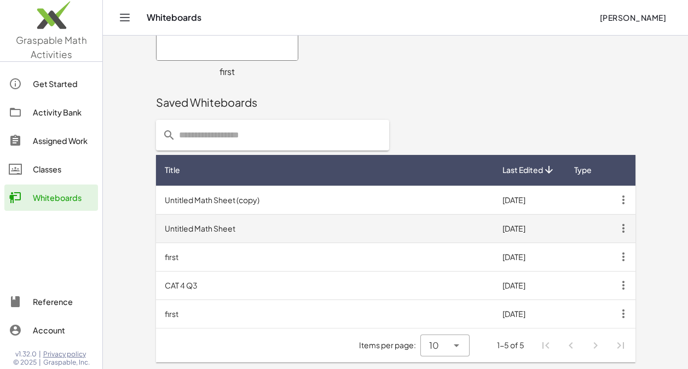
click at [624, 228] on icon "button" at bounding box center [623, 228] width 20 height 20
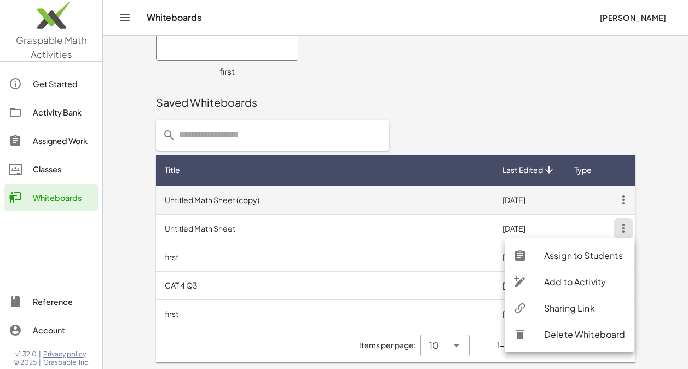
click at [624, 199] on icon "button" at bounding box center [623, 200] width 20 height 20
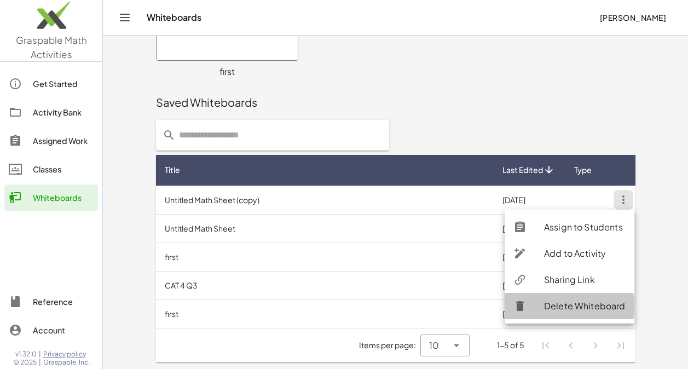
drag, startPoint x: 583, startPoint y: 309, endPoint x: 411, endPoint y: 59, distance: 303.7
click at [584, 309] on div "Delete Whiteboard" at bounding box center [585, 305] width 82 height 13
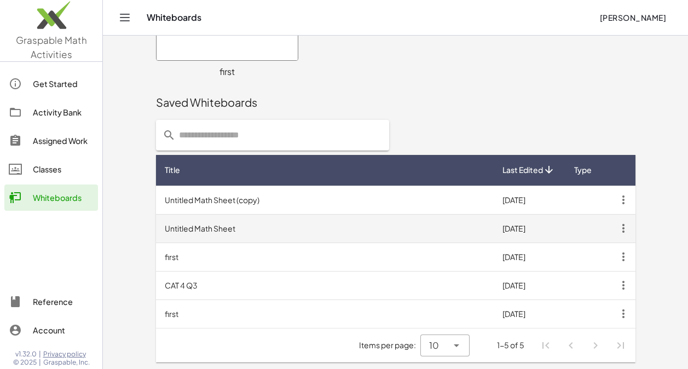
scroll to position [178, 0]
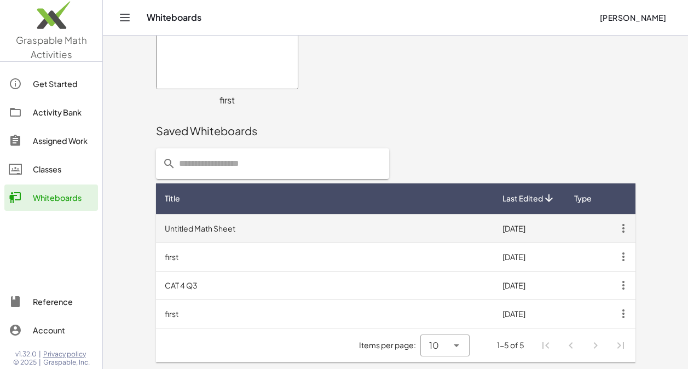
click at [208, 229] on td "Untitled Math Sheet" at bounding box center [325, 228] width 338 height 28
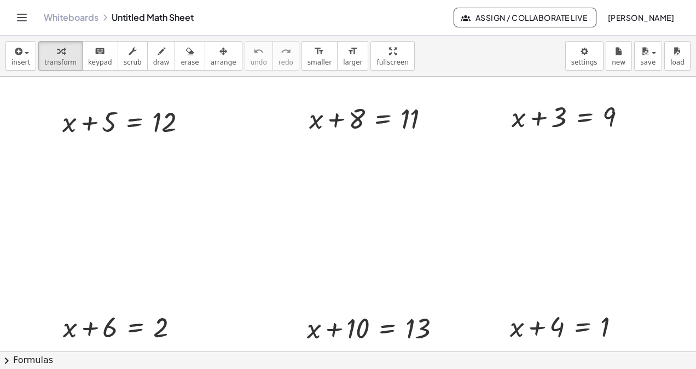
drag, startPoint x: 208, startPoint y: 229, endPoint x: 463, endPoint y: 153, distance: 266.1
click at [463, 153] on div at bounding box center [348, 351] width 696 height 549
click at [653, 55] on div "button" at bounding box center [648, 50] width 16 height 13
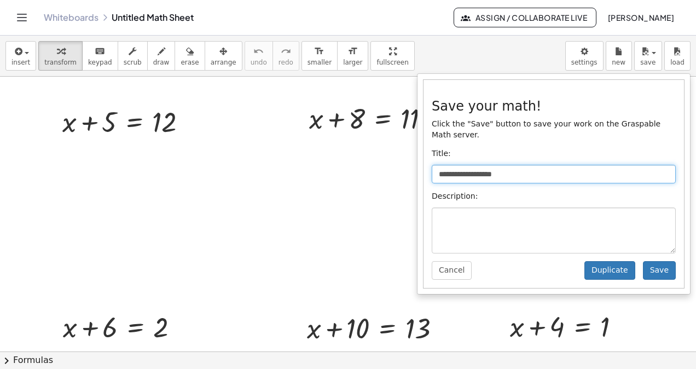
click at [498, 165] on input "**********" at bounding box center [554, 174] width 244 height 19
click at [466, 165] on input "**********" at bounding box center [554, 174] width 244 height 19
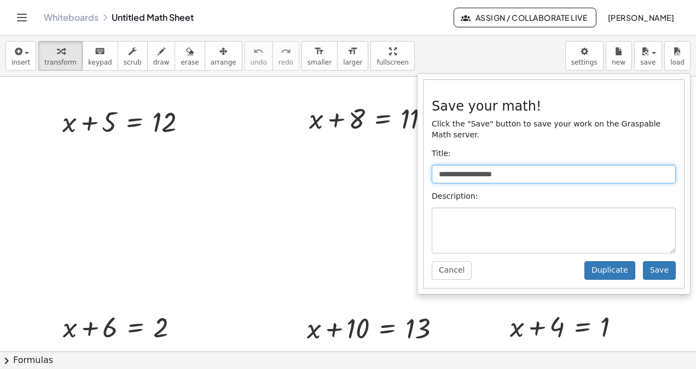
type input "*"
type input "**********"
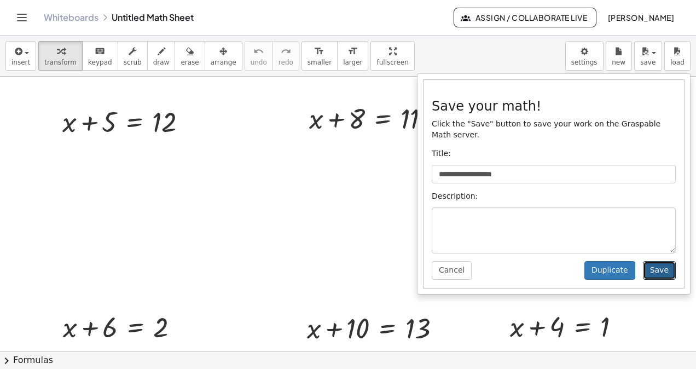
click at [661, 261] on button "Save" at bounding box center [659, 270] width 33 height 19
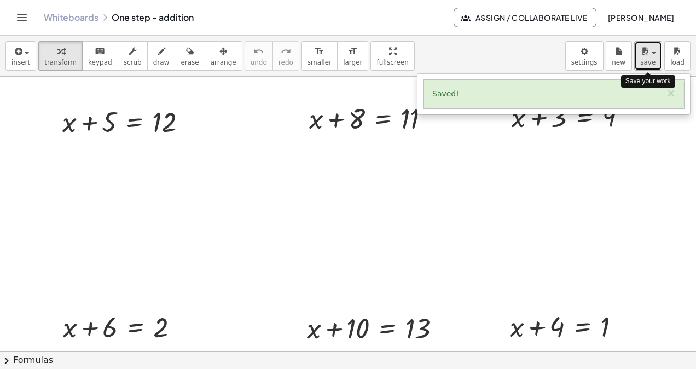
click at [651, 53] on span "button" at bounding box center [650, 53] width 2 height 8
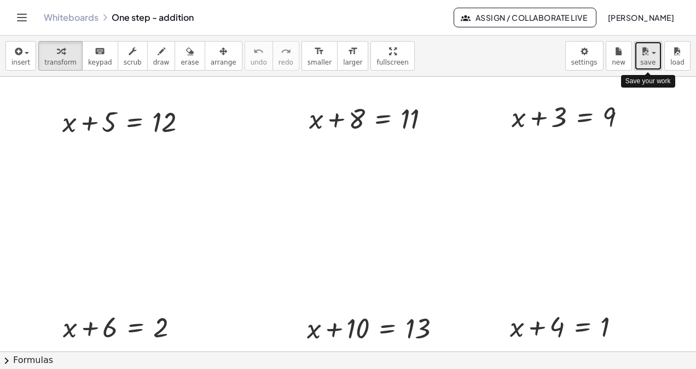
click at [654, 53] on span "button" at bounding box center [654, 53] width 4 height 2
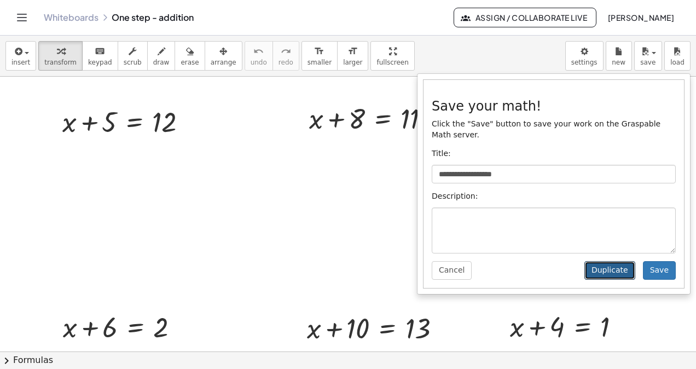
click at [617, 261] on button "Duplicate" at bounding box center [609, 270] width 51 height 19
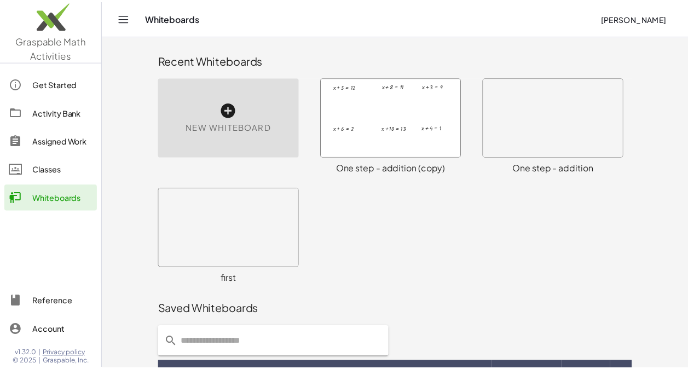
scroll to position [164, 0]
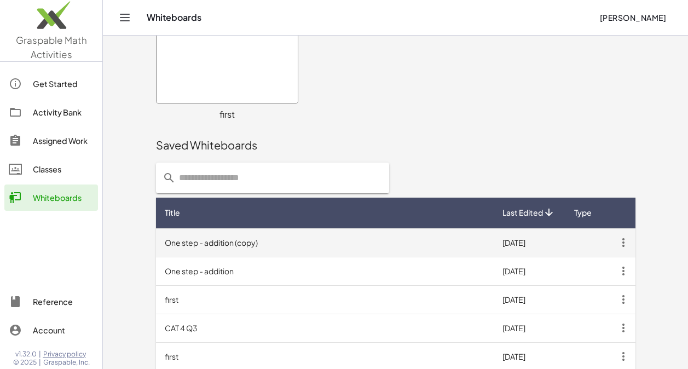
click at [228, 243] on td "One step - addition (copy)" at bounding box center [325, 242] width 338 height 28
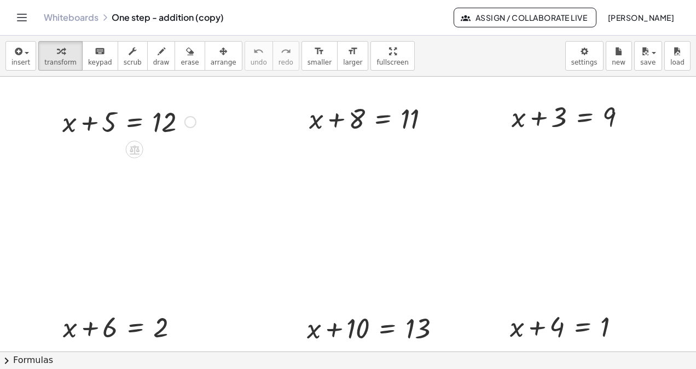
click at [94, 125] on div at bounding box center [129, 120] width 144 height 37
click at [57, 56] on icon "button" at bounding box center [61, 51] width 8 height 13
click at [106, 129] on div at bounding box center [129, 120] width 144 height 37
click at [160, 123] on div at bounding box center [129, 120] width 144 height 37
click at [103, 123] on div at bounding box center [129, 120] width 144 height 37
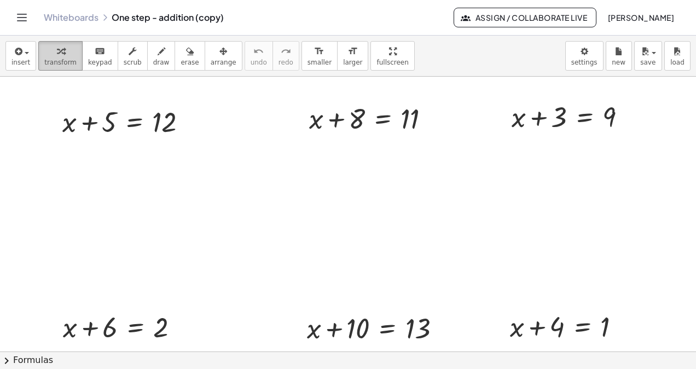
click at [62, 60] on span "transform" at bounding box center [60, 63] width 32 height 8
click at [118, 121] on div at bounding box center [129, 120] width 144 height 37
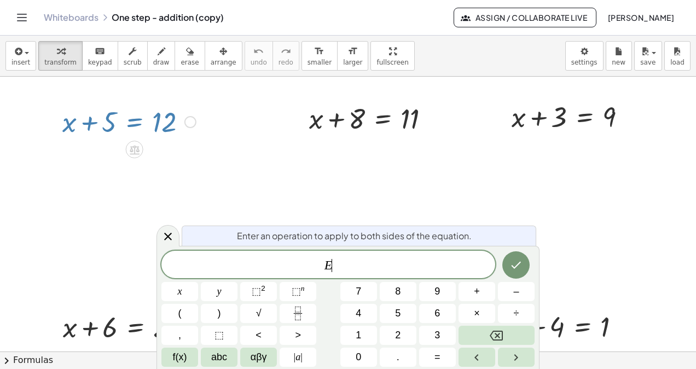
click at [187, 158] on div at bounding box center [348, 351] width 696 height 549
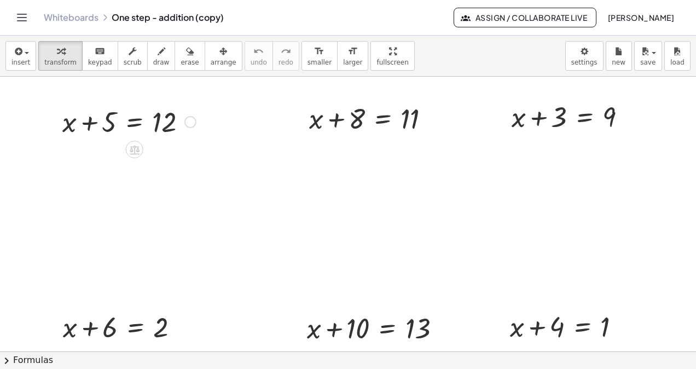
drag, startPoint x: 106, startPoint y: 123, endPoint x: 349, endPoint y: 170, distance: 248.1
click at [373, 170] on div at bounding box center [348, 351] width 696 height 549
click at [139, 123] on div at bounding box center [129, 120] width 144 height 37
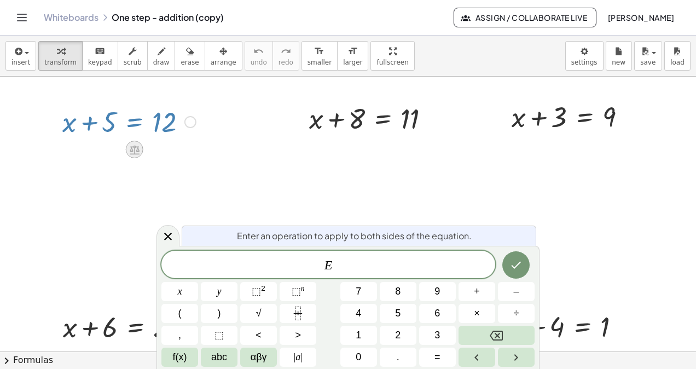
click at [136, 147] on icon at bounding box center [135, 149] width 10 height 9
click at [174, 148] on icon at bounding box center [178, 149] width 10 height 10
click at [98, 124] on div at bounding box center [129, 120] width 144 height 37
click at [138, 123] on div at bounding box center [129, 120] width 144 height 37
drag, startPoint x: 138, startPoint y: 123, endPoint x: 128, endPoint y: 123, distance: 10.4
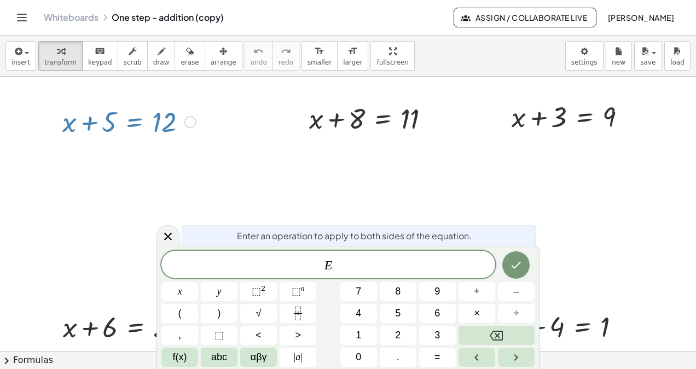
click at [128, 123] on div at bounding box center [129, 120] width 144 height 37
click at [133, 125] on div at bounding box center [129, 120] width 144 height 37
click at [170, 236] on icon at bounding box center [167, 236] width 13 height 13
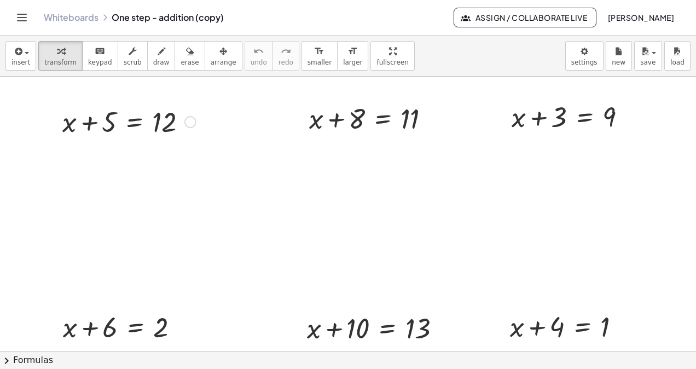
click at [192, 125] on div at bounding box center [190, 122] width 12 height 12
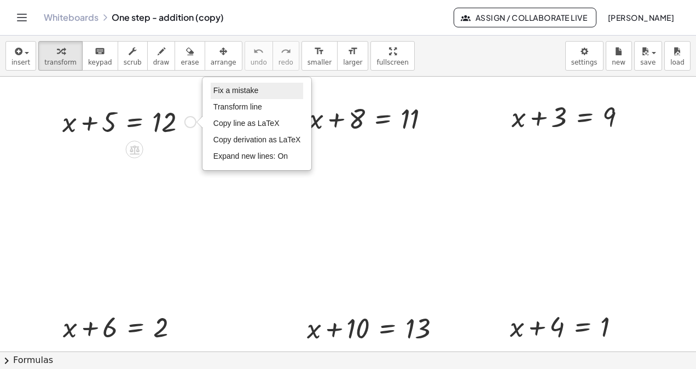
click at [230, 90] on span "Fix a mistake" at bounding box center [235, 90] width 45 height 9
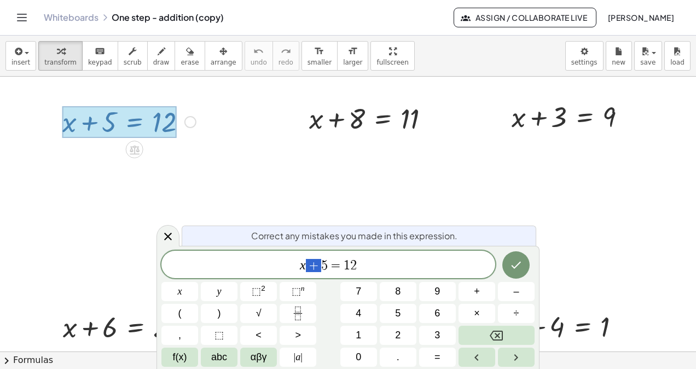
drag, startPoint x: 316, startPoint y: 263, endPoint x: 306, endPoint y: 264, distance: 9.4
drag, startPoint x: 355, startPoint y: 264, endPoint x: 344, endPoint y: 269, distance: 12.0
click at [516, 265] on icon "Done" at bounding box center [515, 264] width 13 height 13
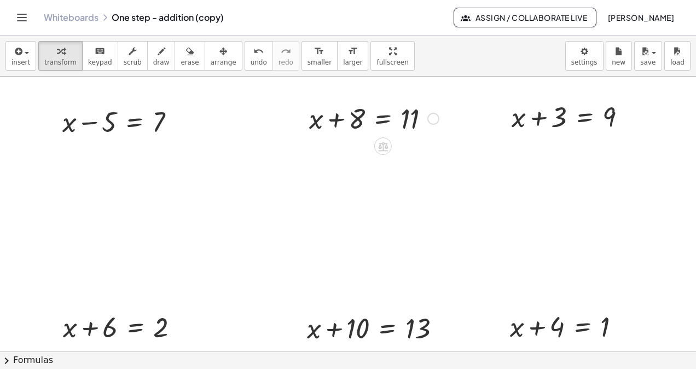
click at [357, 121] on div at bounding box center [374, 117] width 141 height 37
click at [436, 120] on div at bounding box center [433, 119] width 12 height 12
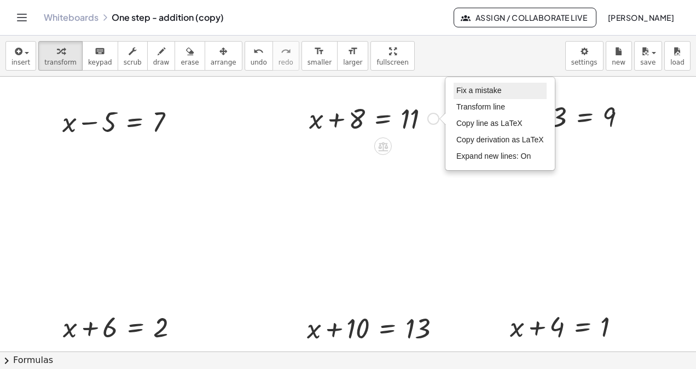
click at [494, 89] on span "Fix a mistake" at bounding box center [478, 90] width 45 height 9
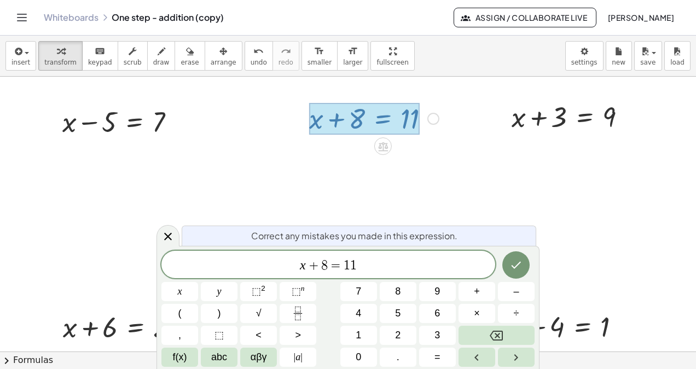
click at [356, 122] on div at bounding box center [364, 119] width 111 height 32
drag, startPoint x: 328, startPoint y: 262, endPoint x: 317, endPoint y: 268, distance: 12.0
click at [317, 268] on span "x + 8 = 1 1" at bounding box center [328, 265] width 334 height 15
drag, startPoint x: 354, startPoint y: 264, endPoint x: 349, endPoint y: 266, distance: 5.7
click at [349, 266] on span "x + 3 = 1 1" at bounding box center [328, 265] width 334 height 15
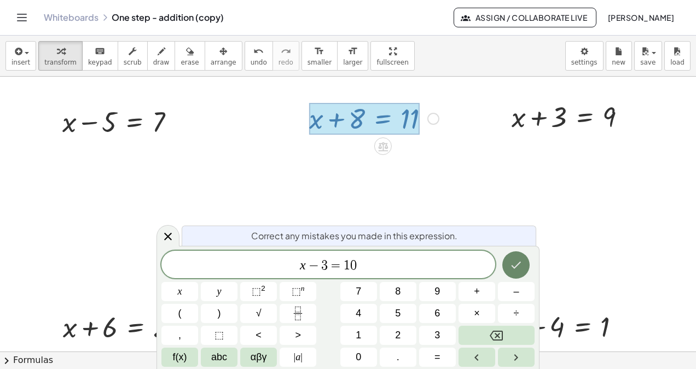
click at [512, 265] on icon "Done" at bounding box center [515, 264] width 13 height 13
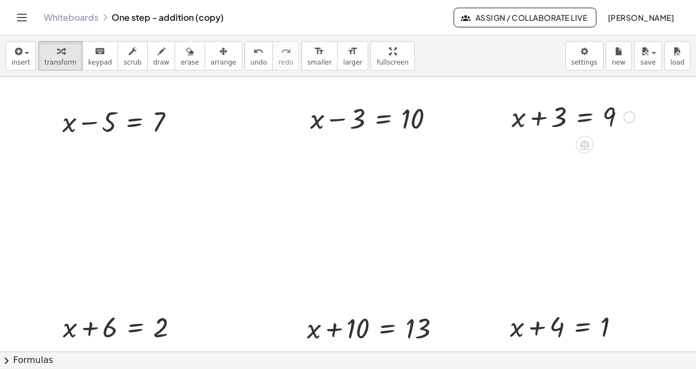
click at [554, 119] on div at bounding box center [573, 115] width 134 height 37
click at [585, 117] on div at bounding box center [573, 115] width 134 height 37
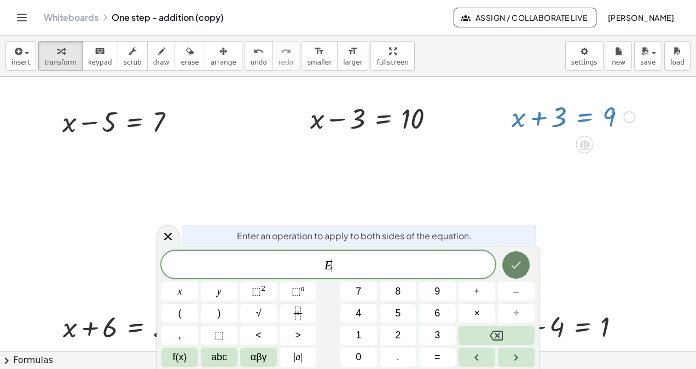
click at [516, 258] on icon "Done" at bounding box center [515, 264] width 13 height 13
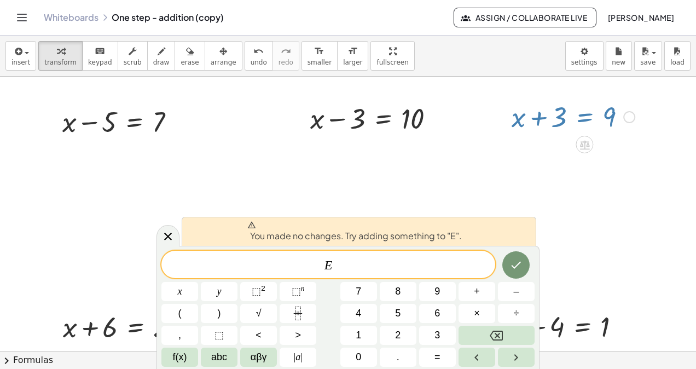
click at [450, 208] on div at bounding box center [348, 351] width 696 height 549
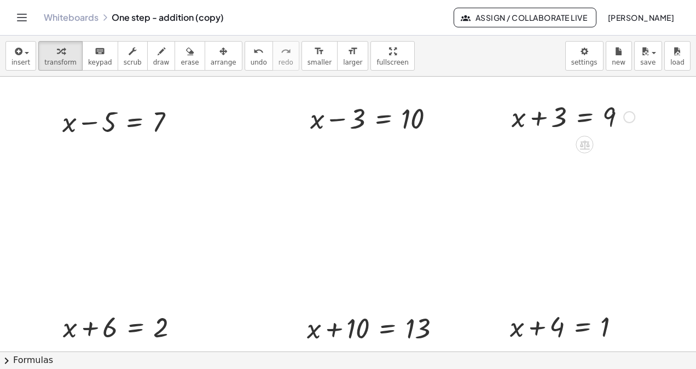
click at [627, 116] on div at bounding box center [629, 117] width 12 height 12
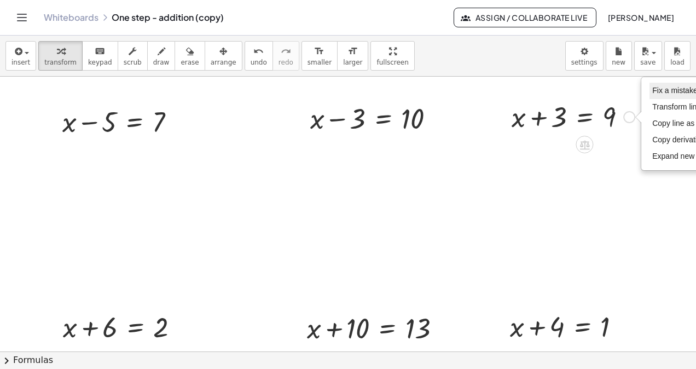
click at [669, 87] on span "Fix a mistake" at bounding box center [674, 90] width 45 height 9
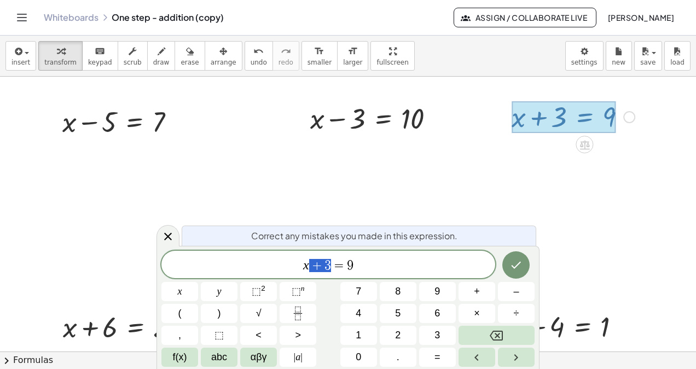
drag, startPoint x: 330, startPoint y: 263, endPoint x: 316, endPoint y: 267, distance: 14.2
click at [521, 266] on icon "Done" at bounding box center [515, 264] width 13 height 13
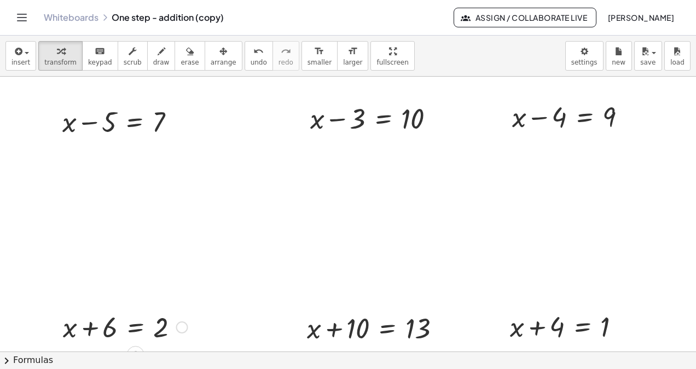
click at [94, 329] on div at bounding box center [125, 325] width 136 height 37
click at [179, 327] on div at bounding box center [182, 327] width 12 height 12
click at [230, 295] on span "Fix a mistake" at bounding box center [227, 293] width 45 height 9
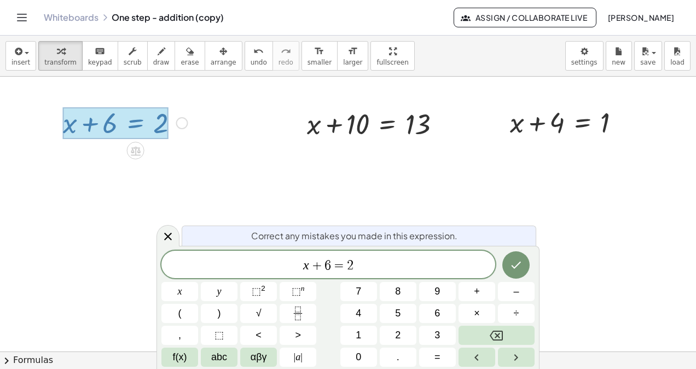
scroll to position [201, 0]
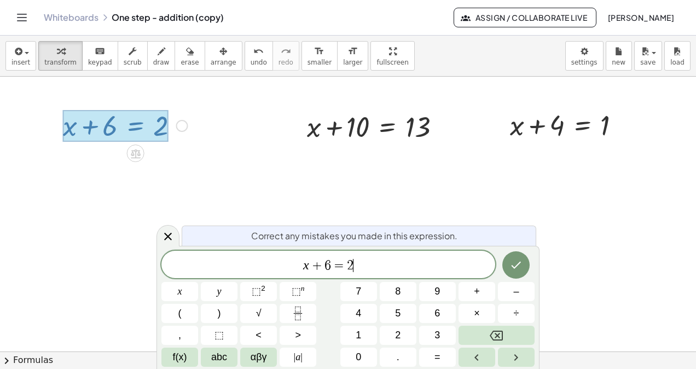
click at [156, 131] on div at bounding box center [116, 126] width 106 height 32
click at [347, 265] on span "2" at bounding box center [350, 265] width 7 height 13
click at [518, 261] on icon "Done" at bounding box center [515, 264] width 13 height 13
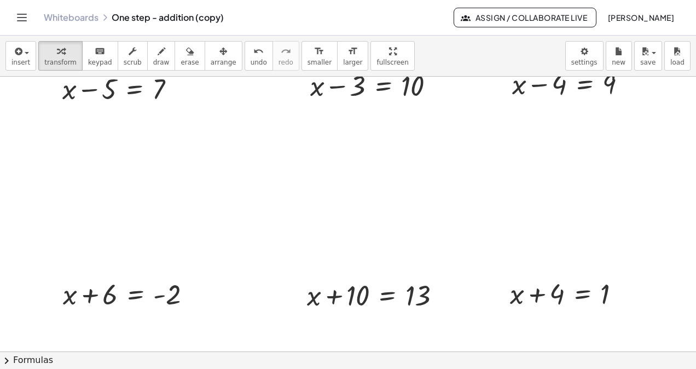
scroll to position [30, 0]
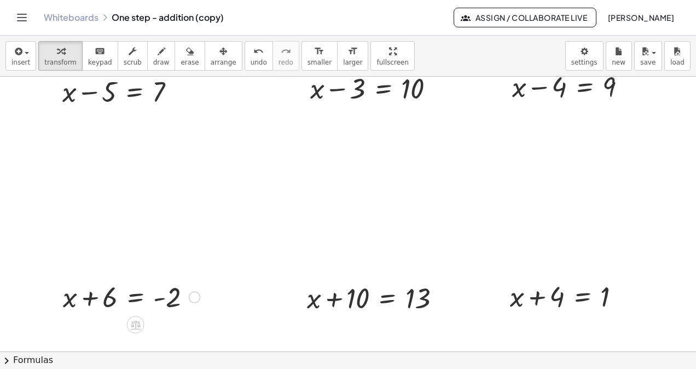
click at [195, 295] on div "Fix a mistake Transform line Copy line as LaTeX Copy derivation as LaTeX Expand…" at bounding box center [194, 297] width 12 height 12
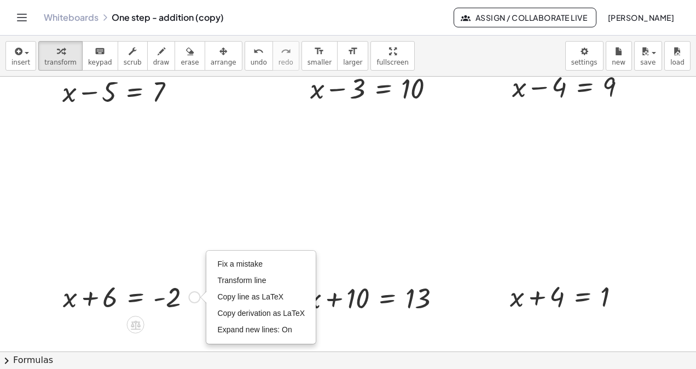
click at [257, 256] on li "Fix a mistake" at bounding box center [260, 264] width 93 height 16
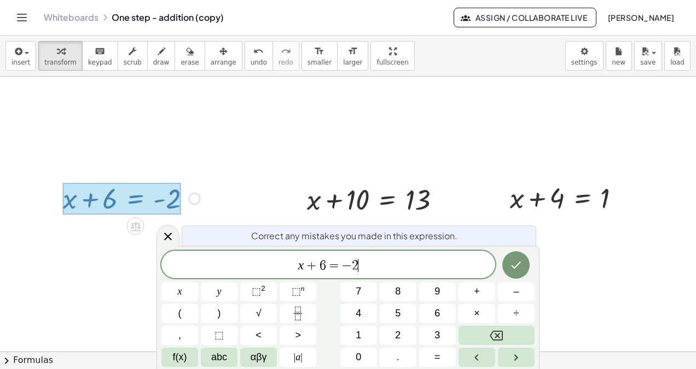
scroll to position [129, 0]
click at [349, 264] on span "−" at bounding box center [346, 265] width 10 height 13
click at [514, 264] on icon "Done" at bounding box center [515, 264] width 13 height 13
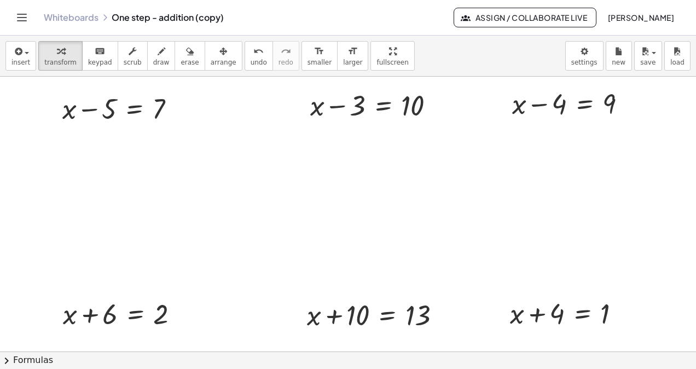
scroll to position [12, 0]
click at [144, 314] on div at bounding box center [125, 313] width 136 height 37
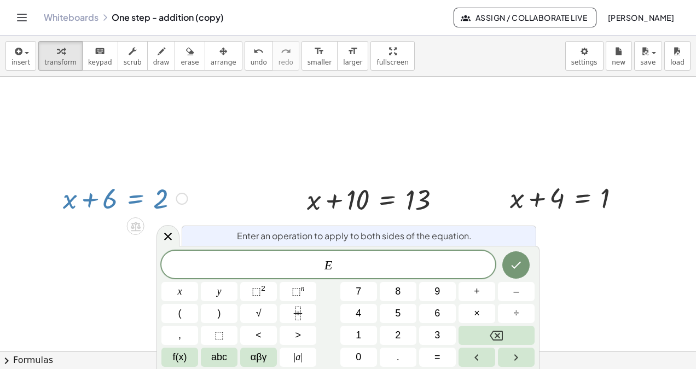
scroll to position [129, 0]
click at [526, 266] on button "Done" at bounding box center [515, 264] width 27 height 27
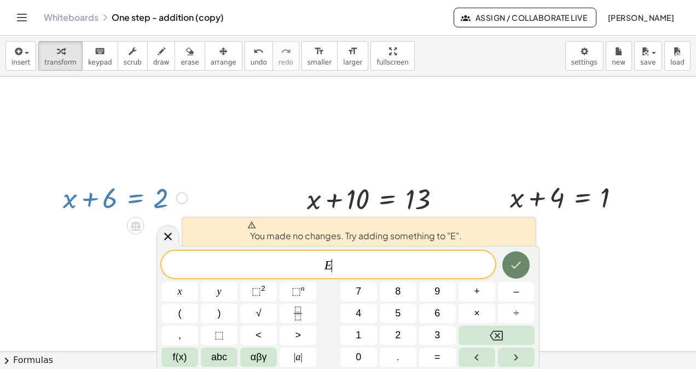
click at [523, 268] on button "Done" at bounding box center [515, 264] width 27 height 27
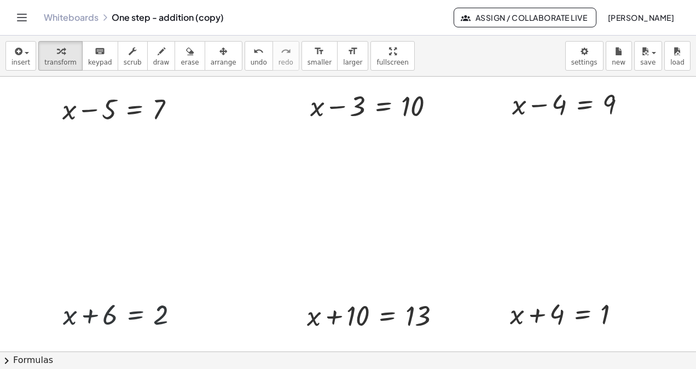
scroll to position [12, 0]
click at [184, 314] on div "Fix a mistake Transform line Copy line as LaTeX Copy derivation as LaTeX Expand…" at bounding box center [182, 315] width 12 height 12
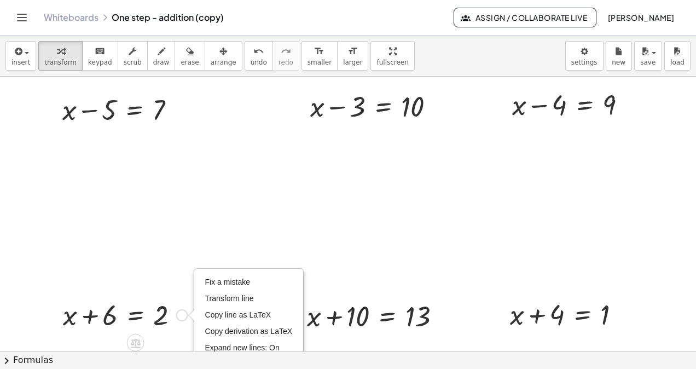
click at [220, 280] on span "Fix a mistake" at bounding box center [227, 281] width 45 height 9
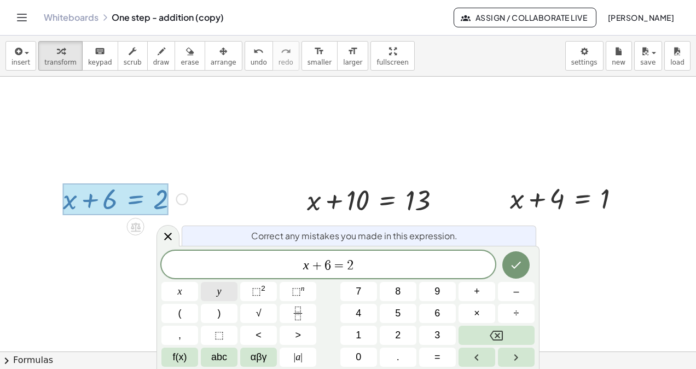
scroll to position [129, 0]
drag, startPoint x: 321, startPoint y: 264, endPoint x: 311, endPoint y: 268, distance: 10.4
click at [349, 263] on span "2" at bounding box center [350, 265] width 7 height 13
click at [520, 265] on icon "Done" at bounding box center [515, 264] width 13 height 13
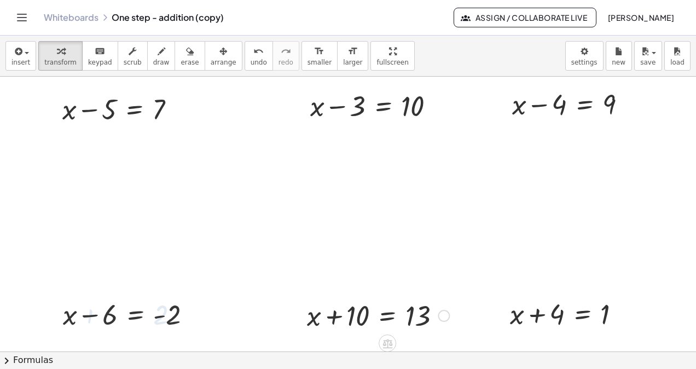
scroll to position [12, 0]
click at [358, 321] on div at bounding box center [377, 315] width 153 height 37
click at [393, 315] on div at bounding box center [377, 315] width 153 height 37
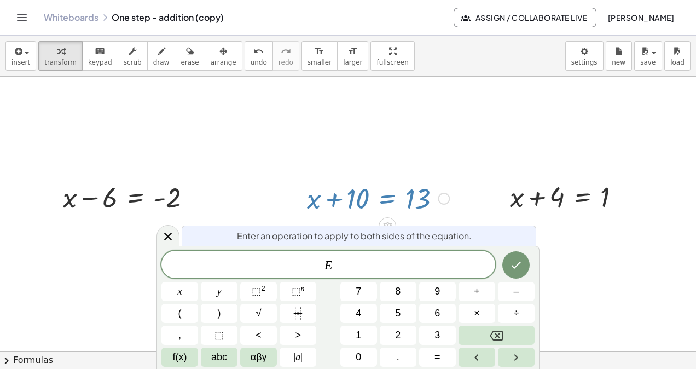
scroll to position [130, 0]
click at [521, 264] on icon "Done" at bounding box center [515, 264] width 13 height 13
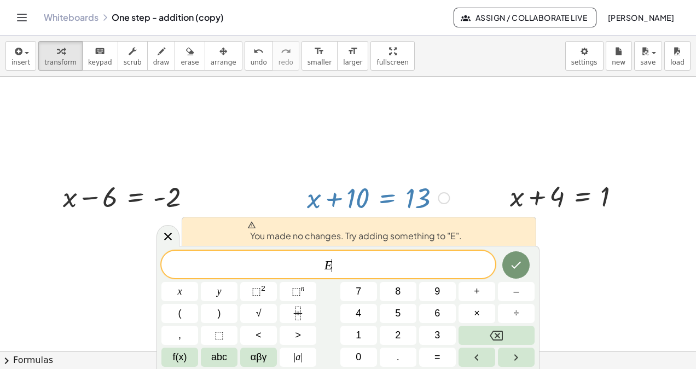
click at [579, 263] on div at bounding box center [348, 220] width 696 height 549
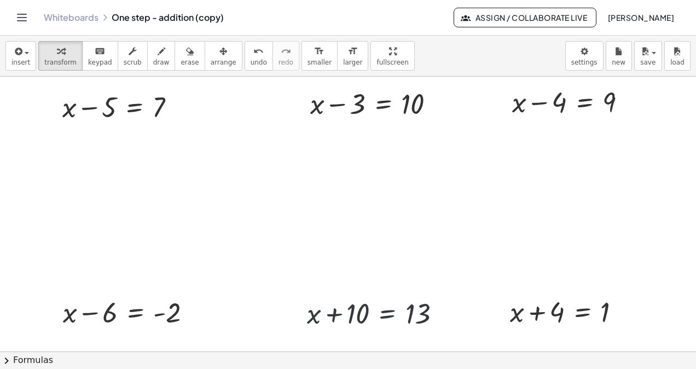
scroll to position [12, 0]
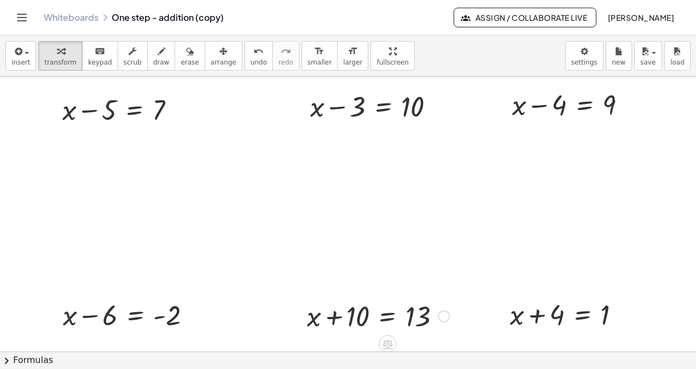
click at [437, 322] on div at bounding box center [377, 315] width 153 height 37
click at [445, 316] on div at bounding box center [444, 316] width 12 height 12
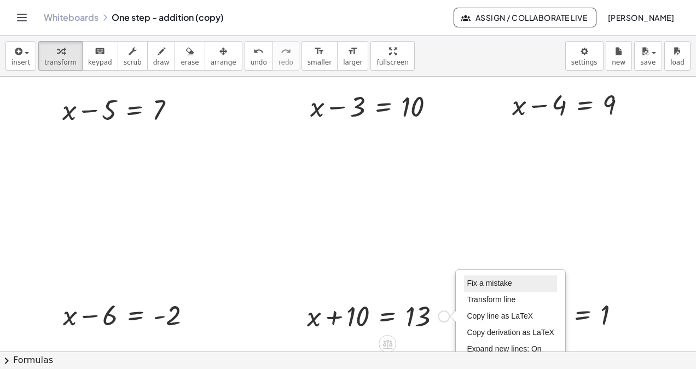
click at [481, 283] on span "Fix a mistake" at bounding box center [489, 282] width 45 height 9
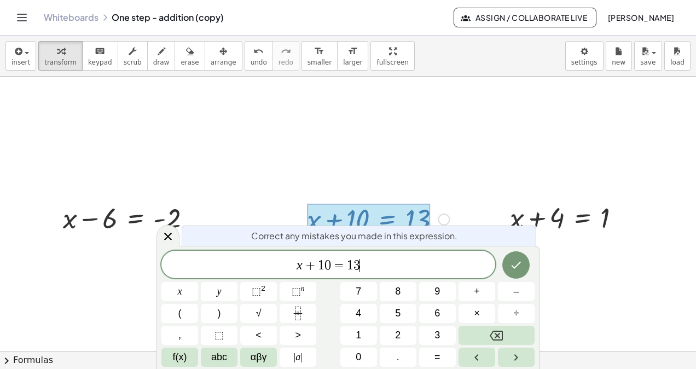
scroll to position [130, 0]
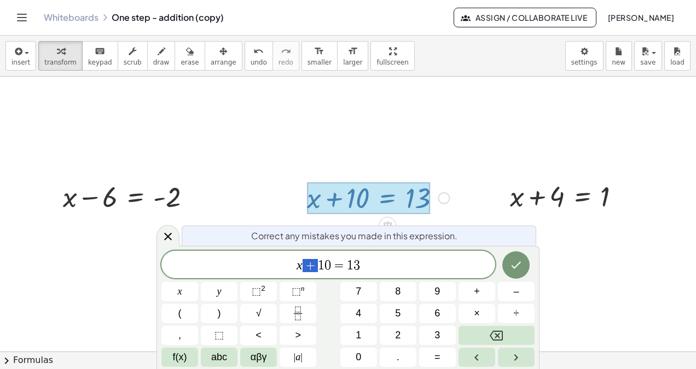
drag, startPoint x: 314, startPoint y: 265, endPoint x: 306, endPoint y: 268, distance: 8.8
drag, startPoint x: 361, startPoint y: 264, endPoint x: 347, endPoint y: 267, distance: 13.5
click at [347, 267] on span "x − 1 0 = 1 3" at bounding box center [328, 265] width 334 height 15
click at [516, 262] on icon "Done" at bounding box center [515, 264] width 13 height 13
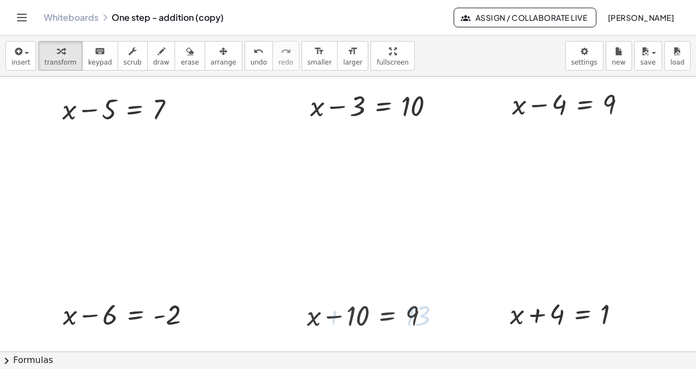
scroll to position [12, 0]
click at [553, 315] on div at bounding box center [569, 313] width 130 height 37
click at [619, 315] on div at bounding box center [623, 315] width 12 height 12
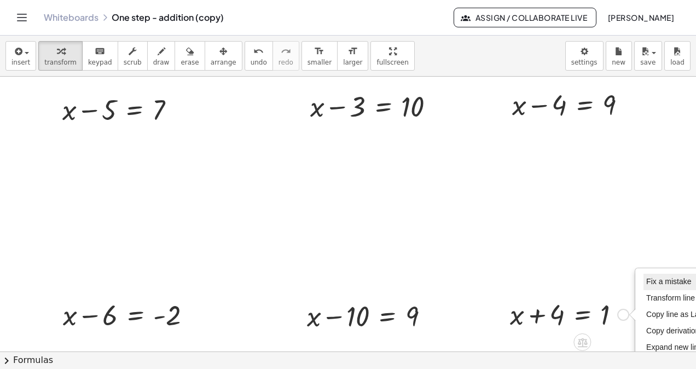
click at [648, 282] on span "Fix a mistake" at bounding box center [668, 281] width 45 height 9
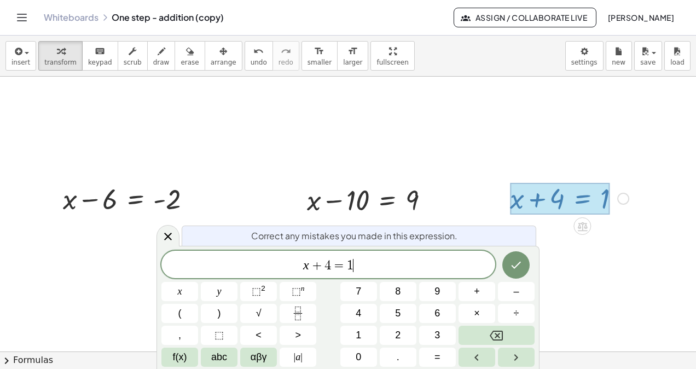
scroll to position [129, 0]
click at [626, 197] on div "Fix a mistake Transform line Copy line as LaTeX Copy derivation as LaTeX Expand…" at bounding box center [623, 198] width 12 height 12
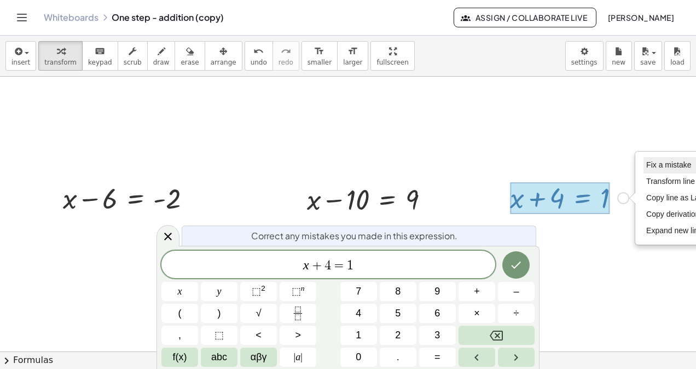
click at [665, 162] on span "Fix a mistake" at bounding box center [668, 164] width 45 height 9
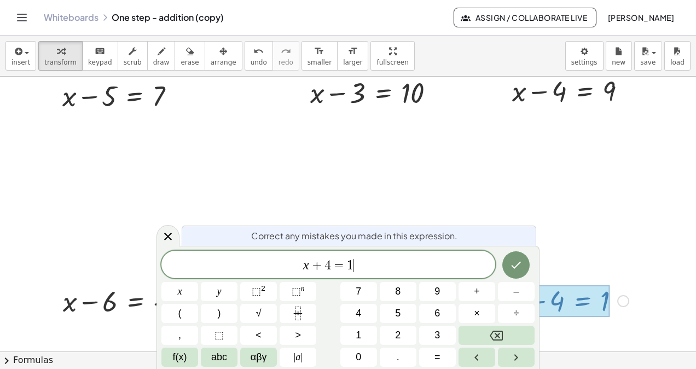
scroll to position [12, 0]
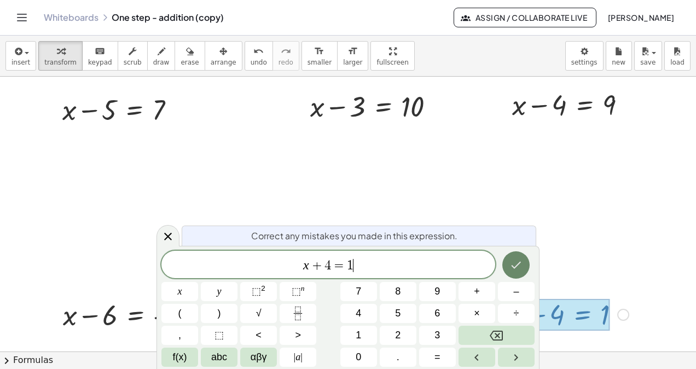
click at [522, 260] on icon "Done" at bounding box center [515, 264] width 13 height 13
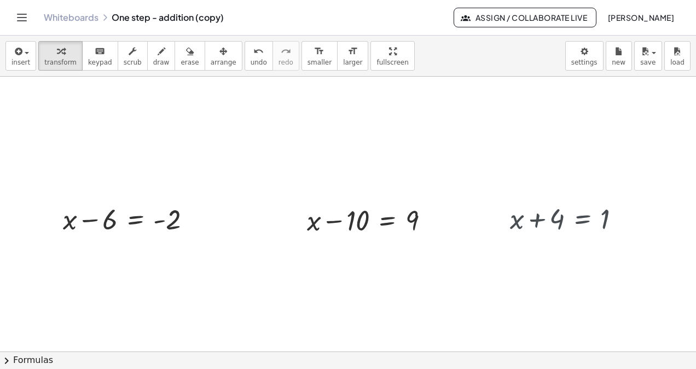
scroll to position [129, 0]
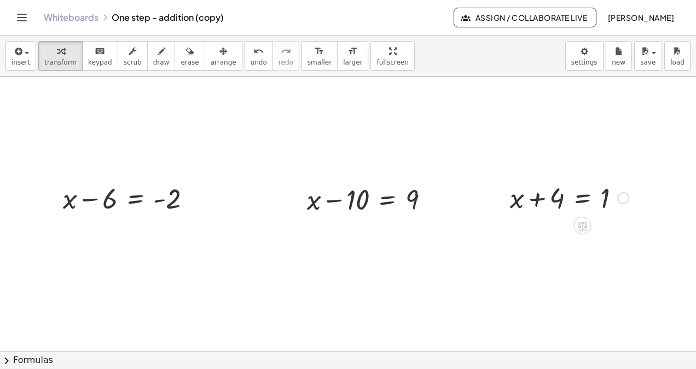
click at [625, 197] on div "Fix a mistake Transform line Copy line as LaTeX Copy derivation as LaTeX Expand…" at bounding box center [623, 198] width 12 height 12
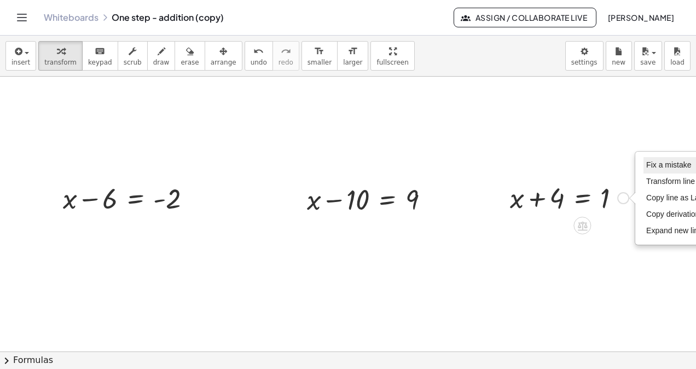
click at [669, 163] on span "Fix a mistake" at bounding box center [668, 164] width 45 height 9
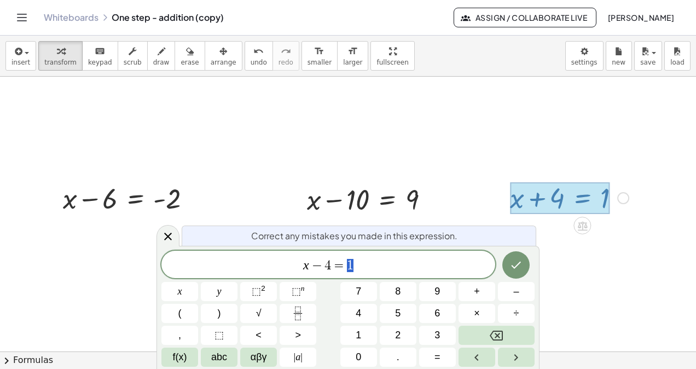
drag, startPoint x: 357, startPoint y: 262, endPoint x: 347, endPoint y: 267, distance: 11.0
click at [347, 267] on span "x − 4 = 1" at bounding box center [328, 265] width 334 height 15
click at [525, 268] on button "Done" at bounding box center [515, 264] width 27 height 27
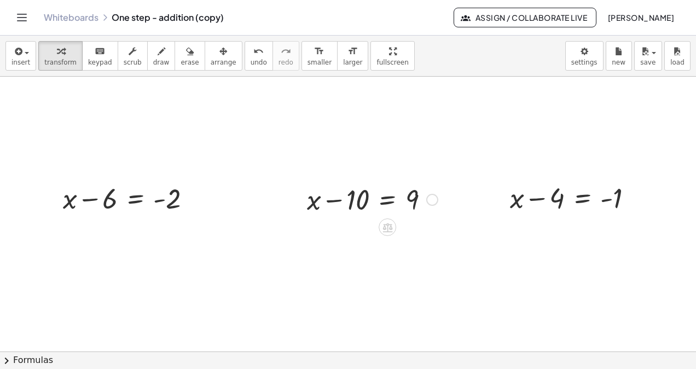
click at [433, 199] on div "Fix a mistake Transform line Copy line as LaTeX Copy derivation as LaTeX Expand…" at bounding box center [432, 200] width 12 height 12
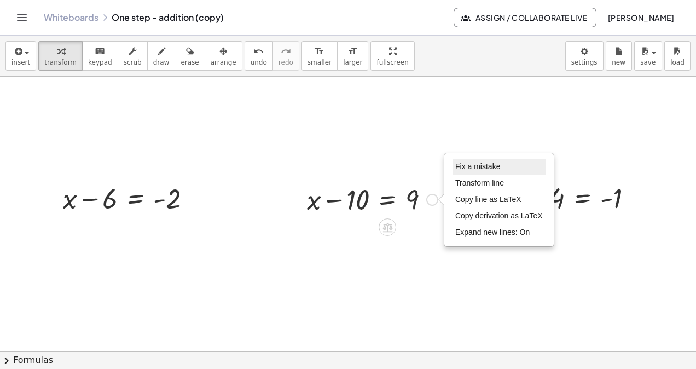
click at [488, 162] on li "Fix a mistake" at bounding box center [498, 167] width 93 height 16
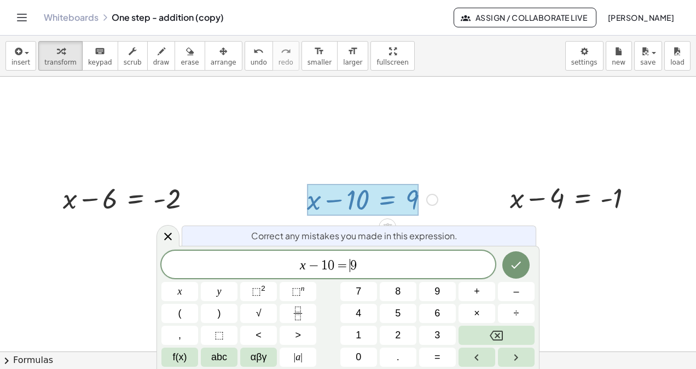
click at [348, 264] on span "=" at bounding box center [342, 265] width 16 height 13
click at [520, 260] on icon "Done" at bounding box center [515, 264] width 13 height 13
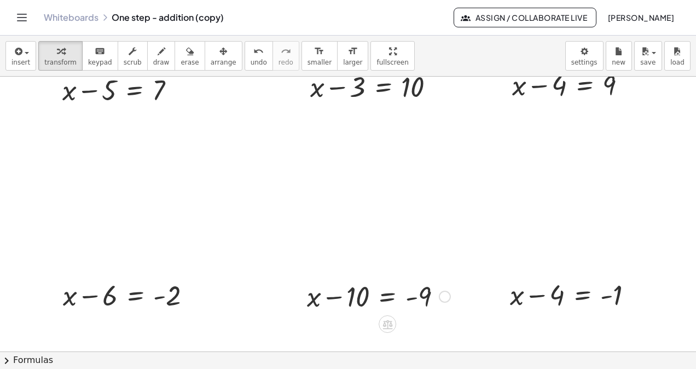
scroll to position [0, 0]
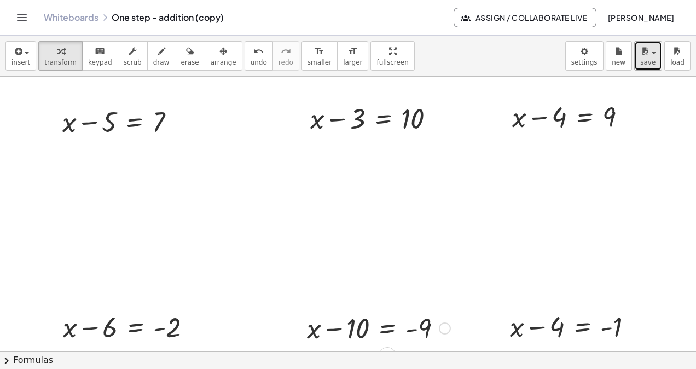
click at [653, 57] on div "button" at bounding box center [648, 50] width 16 height 13
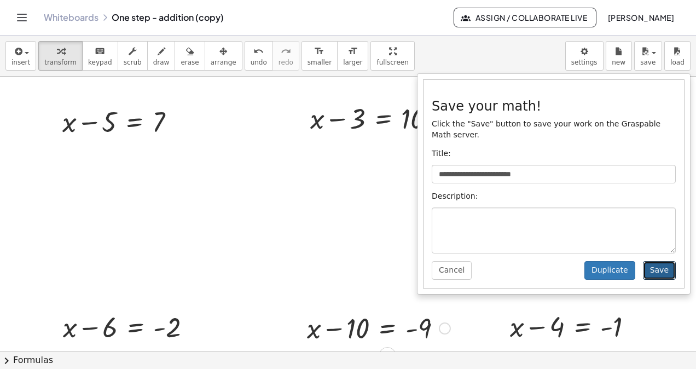
click at [666, 261] on button "Save" at bounding box center [659, 270] width 33 height 19
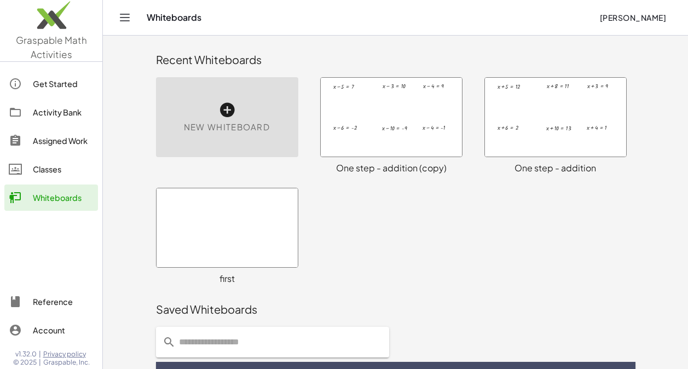
click at [398, 171] on div "One step - addition (copy)" at bounding box center [391, 167] width 142 height 13
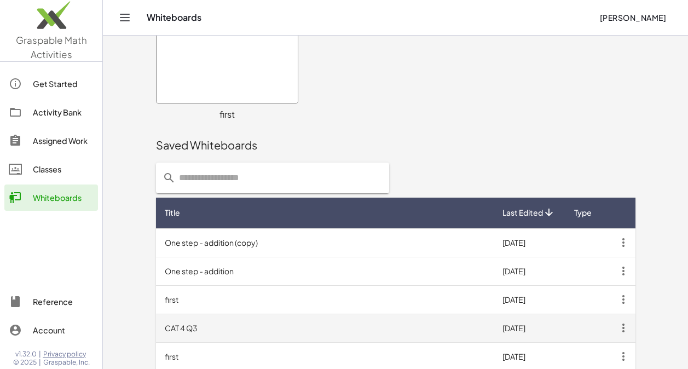
scroll to position [207, 0]
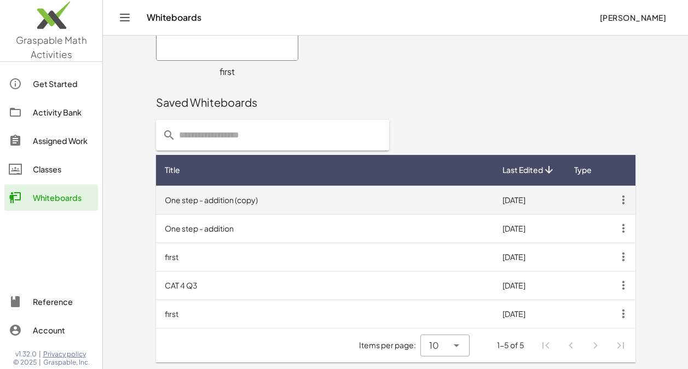
click at [626, 200] on icon "button" at bounding box center [623, 200] width 20 height 20
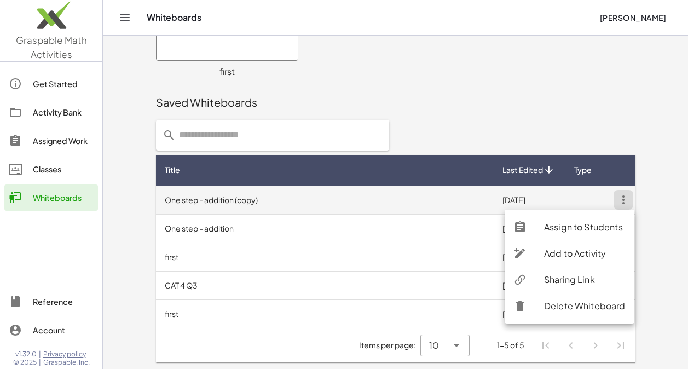
click at [236, 208] on td "One step - addition (copy)" at bounding box center [325, 199] width 338 height 28
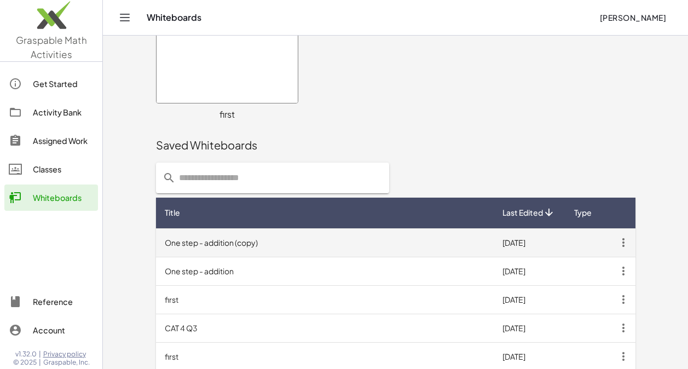
scroll to position [207, 0]
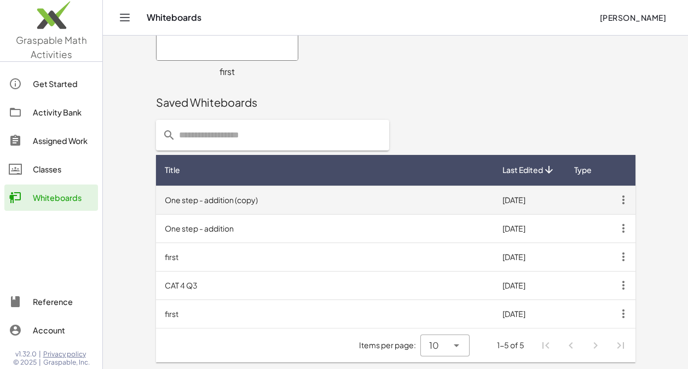
click at [623, 198] on icon "button" at bounding box center [623, 200] width 20 height 20
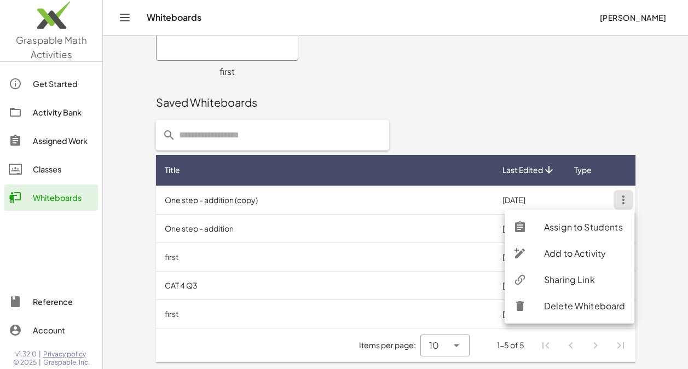
click at [527, 120] on div at bounding box center [395, 135] width 492 height 44
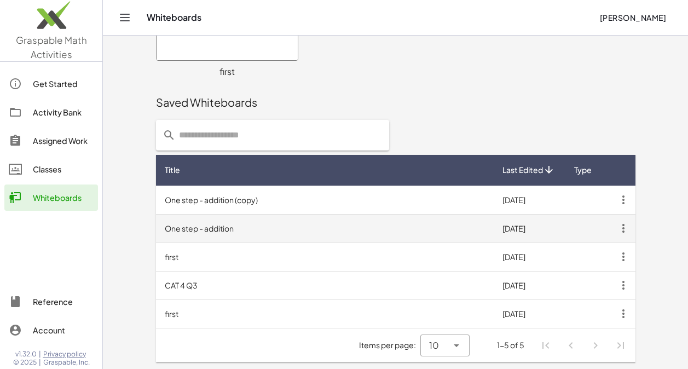
click at [627, 229] on icon "button" at bounding box center [623, 228] width 20 height 20
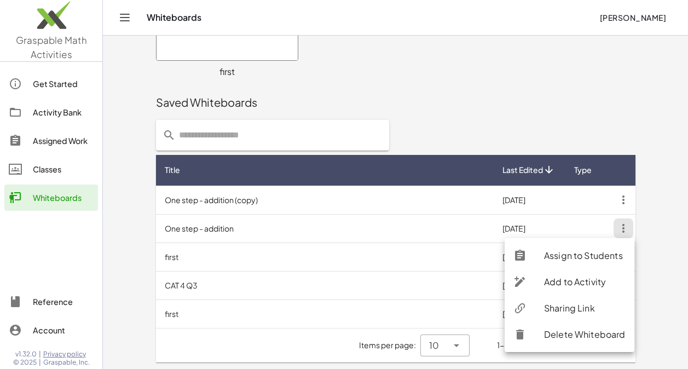
click at [552, 119] on div "Saved Whiteboards" at bounding box center [395, 102] width 479 height 35
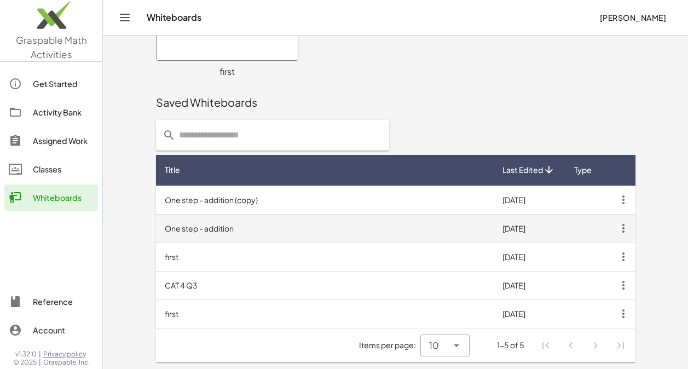
drag, startPoint x: 201, startPoint y: 202, endPoint x: 179, endPoint y: 231, distance: 36.7
click at [179, 231] on td "One step - addition" at bounding box center [325, 228] width 338 height 28
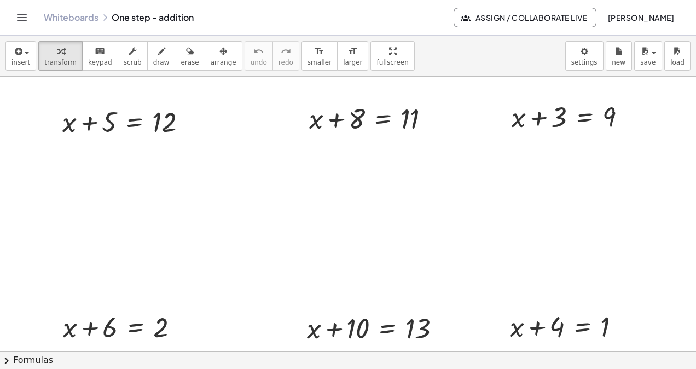
click at [25, 15] on icon "Toggle navigation" at bounding box center [21, 17] width 13 height 13
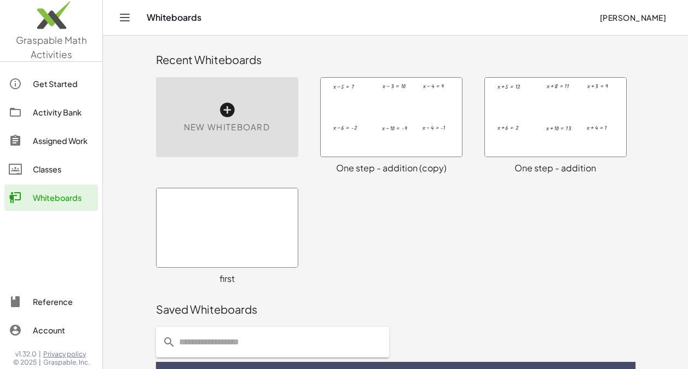
drag, startPoint x: 384, startPoint y: 166, endPoint x: 339, endPoint y: 201, distance: 57.0
click at [339, 201] on div "× chevron_right Formulas Drag one side of a formula onto a highlighted expressi…" at bounding box center [395, 236] width 492 height 111
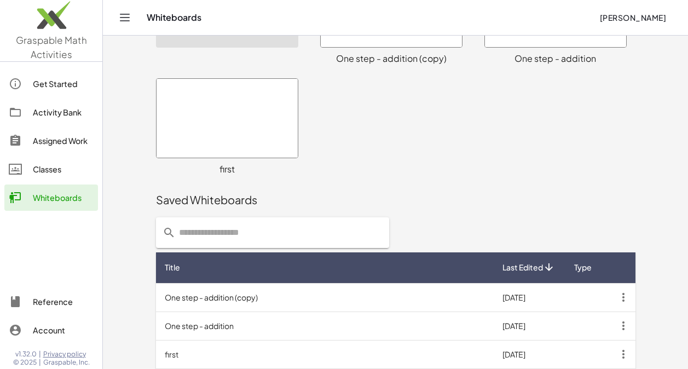
scroll to position [207, 0]
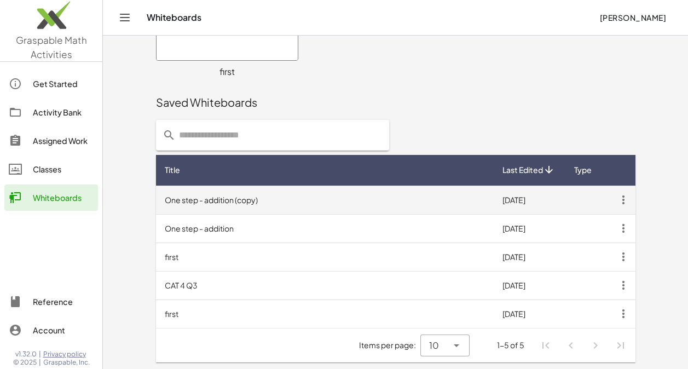
click at [623, 200] on icon "button" at bounding box center [623, 200] width 20 height 20
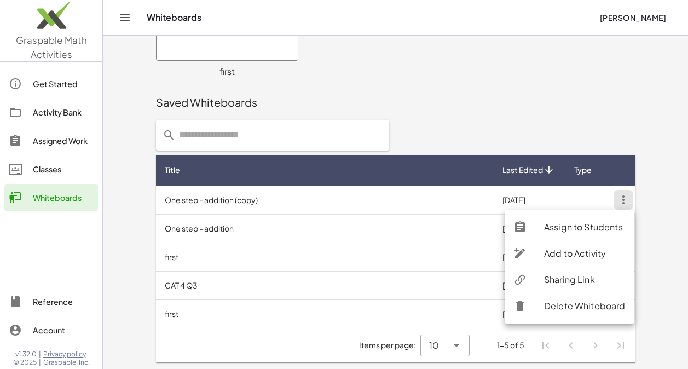
click at [631, 96] on div "Saved Whiteboards" at bounding box center [395, 102] width 479 height 15
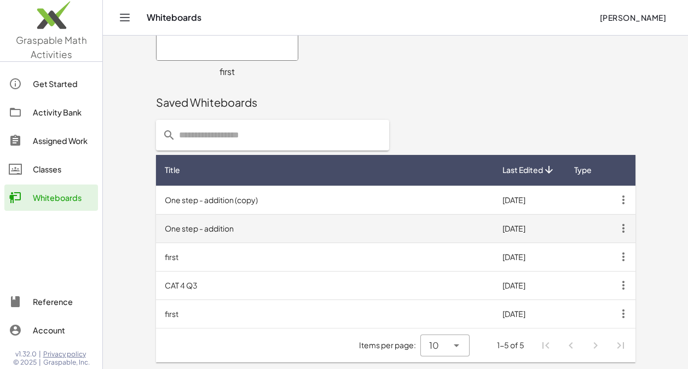
click at [622, 228] on icon "button" at bounding box center [623, 228] width 20 height 20
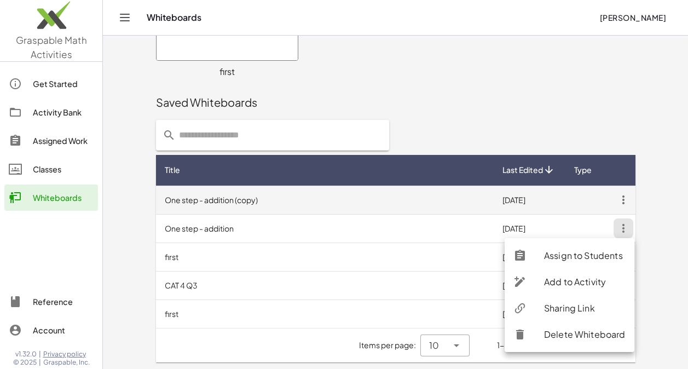
click at [363, 201] on td "One step - addition (copy)" at bounding box center [325, 199] width 338 height 28
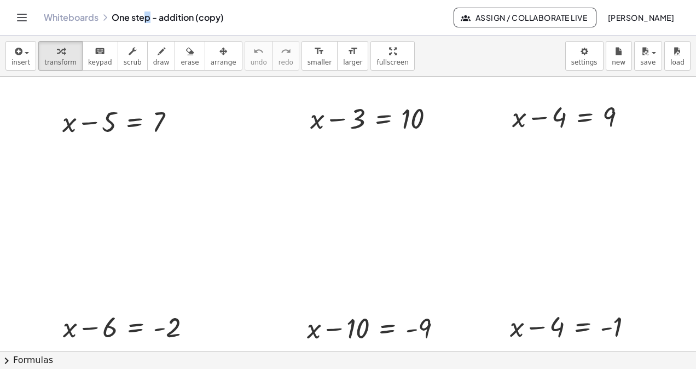
click at [148, 19] on div "Whiteboards One step - addition (copy)" at bounding box center [249, 17] width 410 height 11
drag, startPoint x: 148, startPoint y: 19, endPoint x: 114, endPoint y: 18, distance: 33.9
click div "Whiteboards One step - addition (copy)"
click link "Whiteboards"
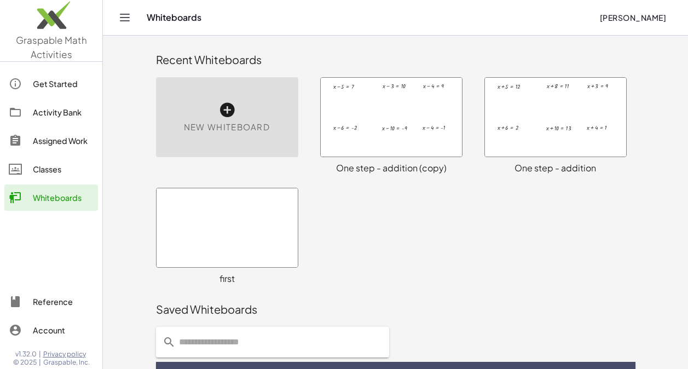
click div
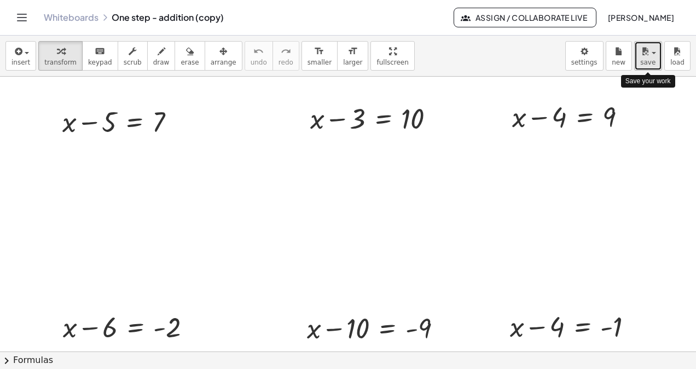
click div "button"
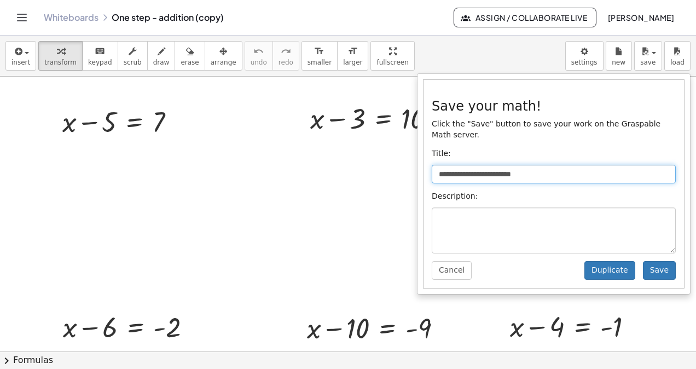
click input "**********"
drag, startPoint x: 531, startPoint y: 164, endPoint x: 475, endPoint y: 171, distance: 55.8
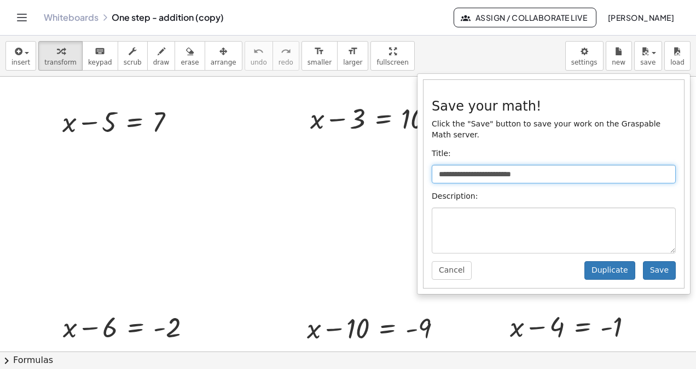
click input "**********"
type input "**********"
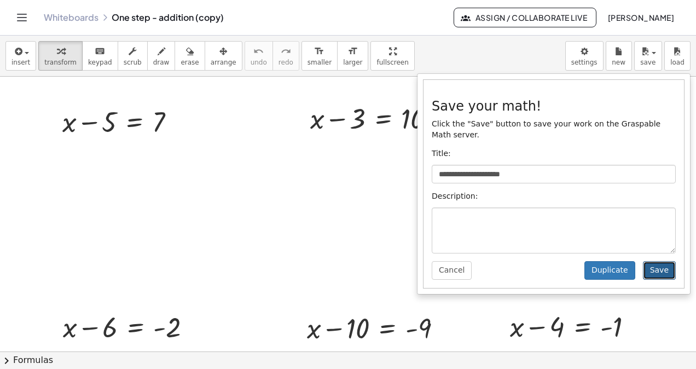
click button "Save"
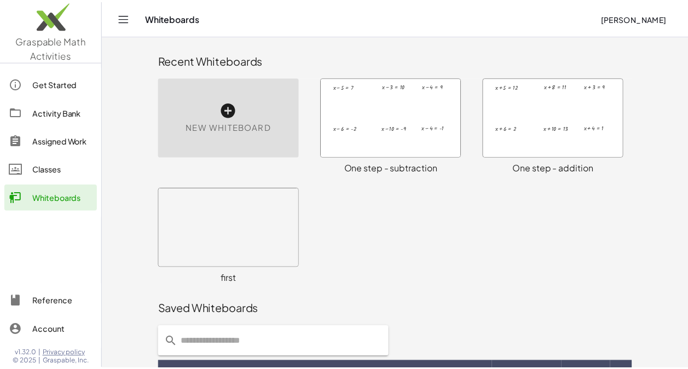
scroll to position [164, 0]
